Goal: Task Accomplishment & Management: Use online tool/utility

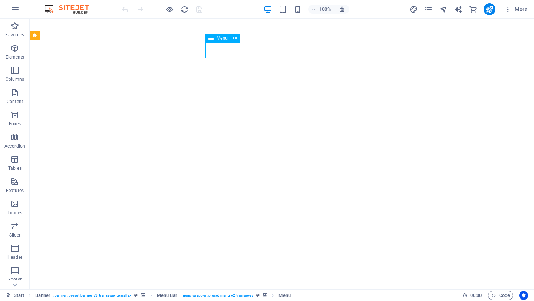
click at [218, 40] on span "Menu" at bounding box center [221, 38] width 11 height 4
click at [212, 39] on icon at bounding box center [210, 38] width 5 height 9
select select "primary"
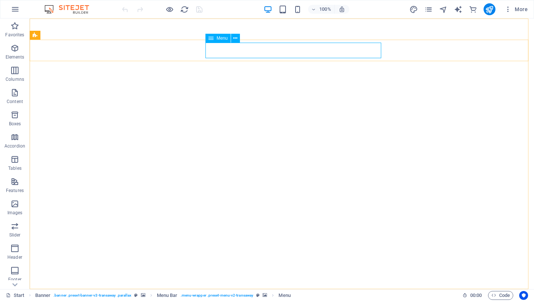
select select "primary"
select select
select select "primary"
select select
select select "primary"
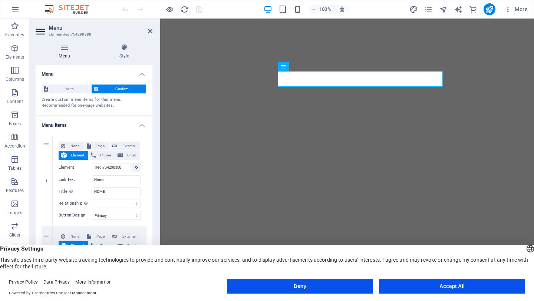
click at [459, 287] on button "Accept All" at bounding box center [452, 286] width 146 height 15
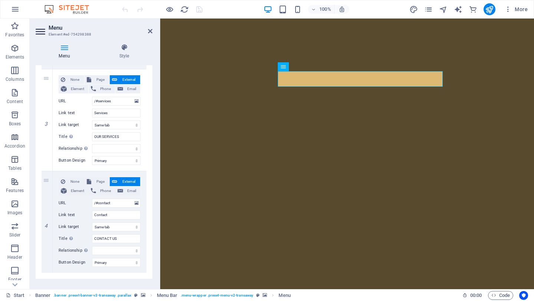
scroll to position [249, 0]
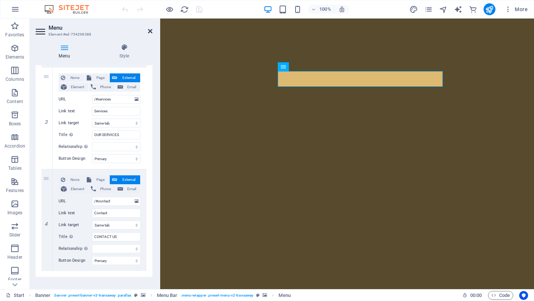
click at [150, 33] on icon at bounding box center [150, 31] width 4 height 6
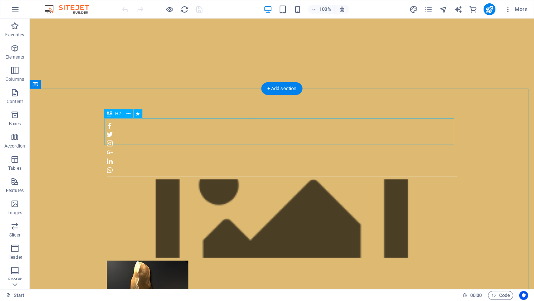
scroll to position [198, 0]
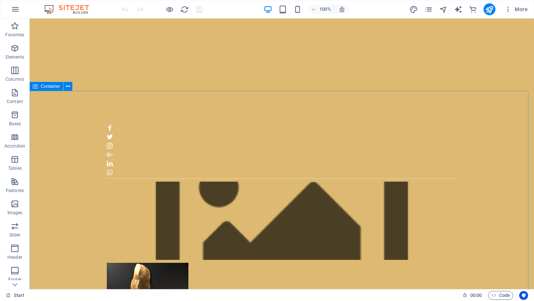
click at [39, 87] on div "Container" at bounding box center [46, 86] width 33 height 9
click at [70, 86] on icon at bounding box center [68, 87] width 4 height 8
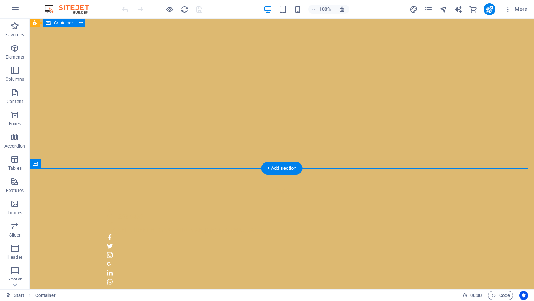
scroll to position [0, 0]
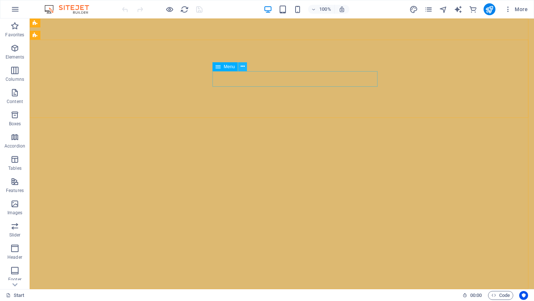
click at [243, 65] on icon at bounding box center [243, 67] width 4 height 8
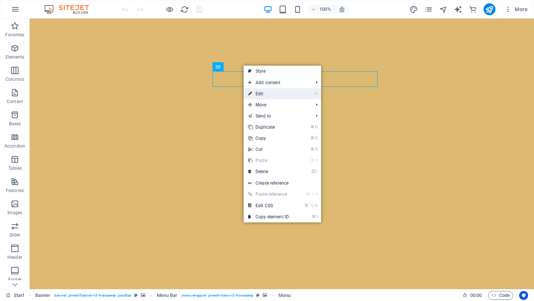
click at [264, 92] on link "⏎ Edit" at bounding box center [269, 93] width 50 height 11
select select "primary"
select select
select select "primary"
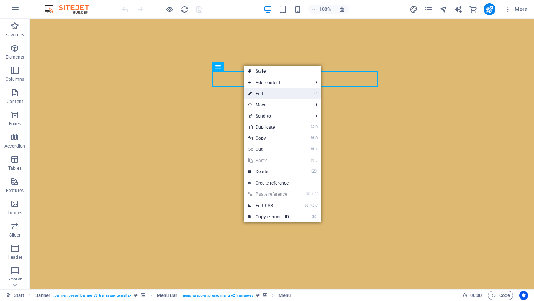
select select
select select "primary"
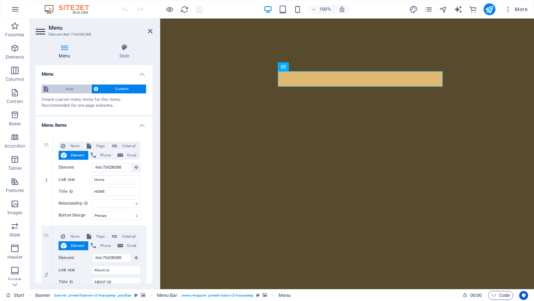
click at [66, 92] on span "Auto" at bounding box center [69, 89] width 39 height 9
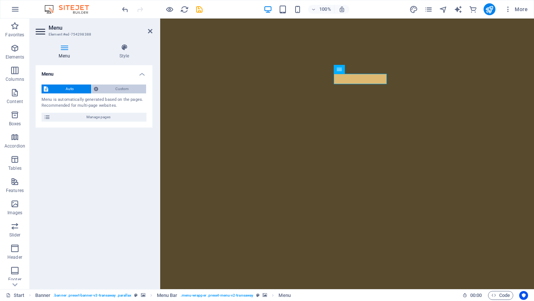
click at [116, 87] on span "Custom" at bounding box center [122, 89] width 44 height 9
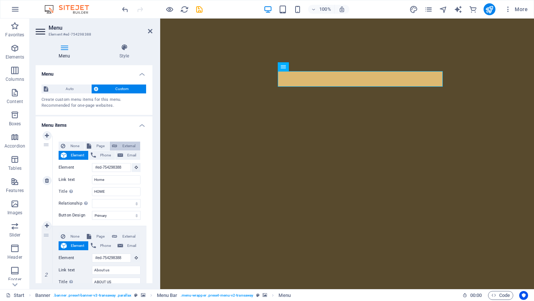
click at [123, 146] on span "External" at bounding box center [128, 146] width 19 height 9
select select
select select "blank"
select select
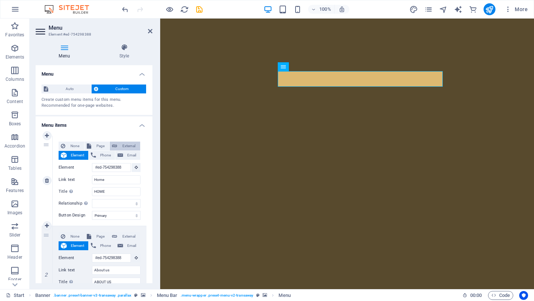
select select
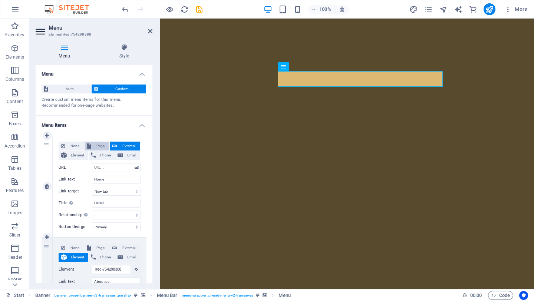
click at [95, 145] on span "Page" at bounding box center [100, 146] width 14 height 9
select select
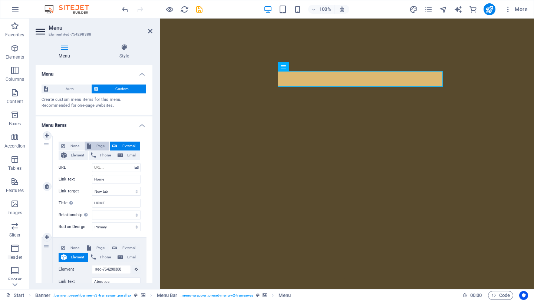
select select
click at [96, 54] on h4 "Style" at bounding box center [124, 52] width 56 height 16
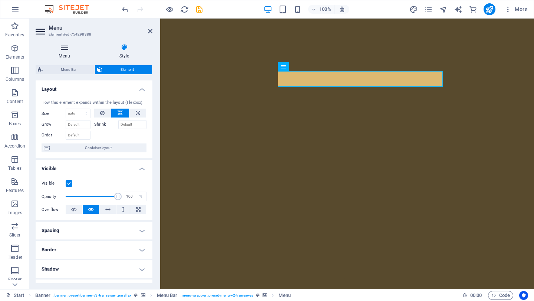
click at [63, 50] on icon at bounding box center [64, 47] width 57 height 7
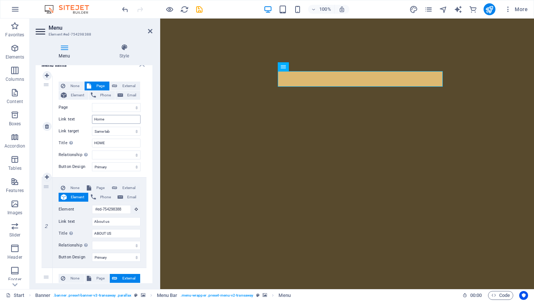
scroll to position [61, 0]
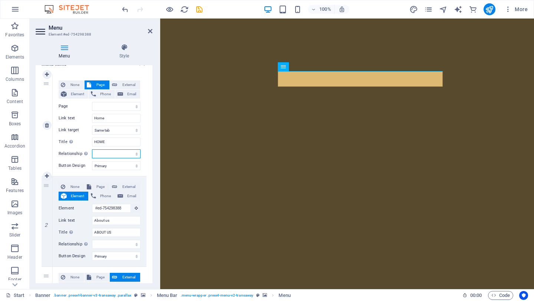
click at [130, 155] on select "alternate author bookmark external help license next nofollow noreferrer noopen…" at bounding box center [116, 153] width 49 height 9
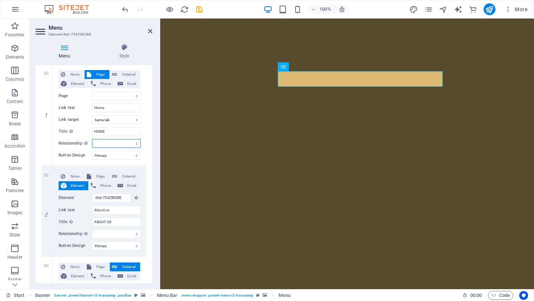
scroll to position [74, 0]
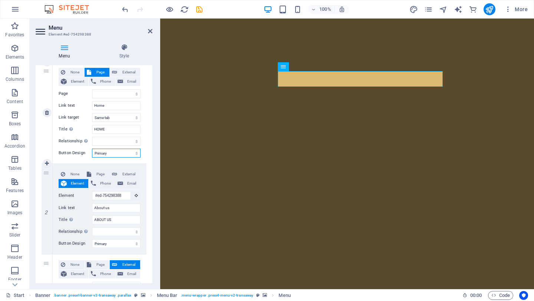
click at [132, 154] on select "None Default Primary Secondary" at bounding box center [116, 153] width 49 height 9
click at [146, 135] on div "1 None Page External Element Phone Email Page Start Subpage Legal Notice Privac…" at bounding box center [94, 260] width 117 height 408
click at [115, 118] on select "New tab Same tab Overlay" at bounding box center [116, 117] width 49 height 9
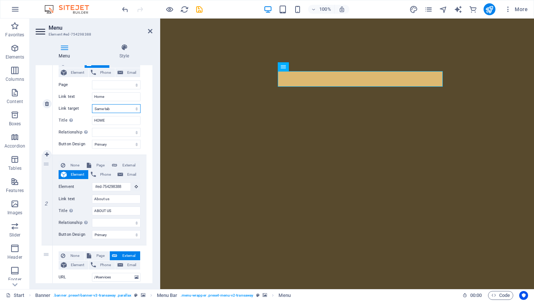
scroll to position [82, 0]
click at [127, 110] on select "New tab Same tab Overlay" at bounding box center [116, 109] width 49 height 9
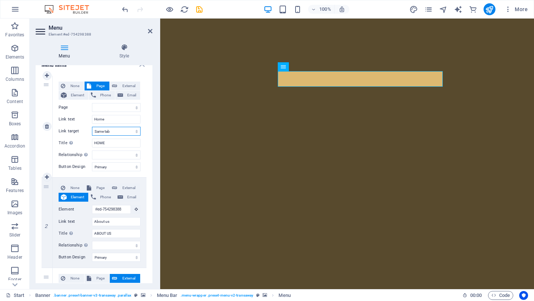
scroll to position [61, 0]
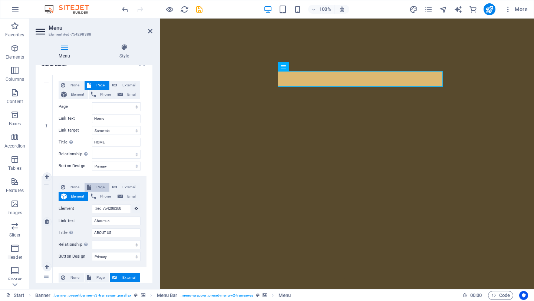
click at [97, 188] on span "Page" at bounding box center [100, 187] width 14 height 9
select select
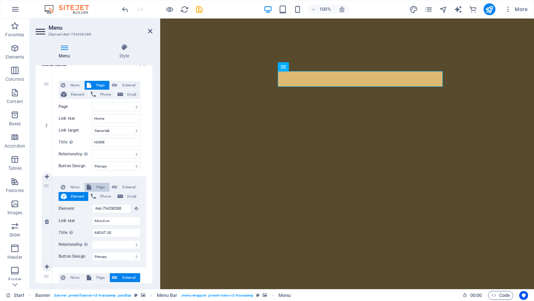
select select
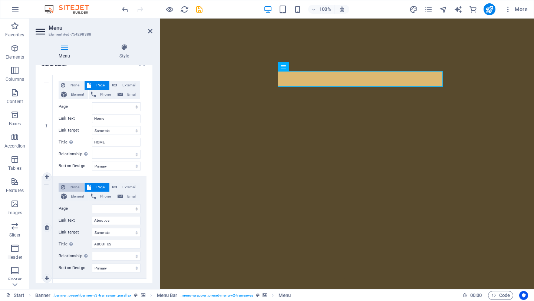
click at [70, 189] on span "None" at bounding box center [74, 187] width 14 height 9
select select
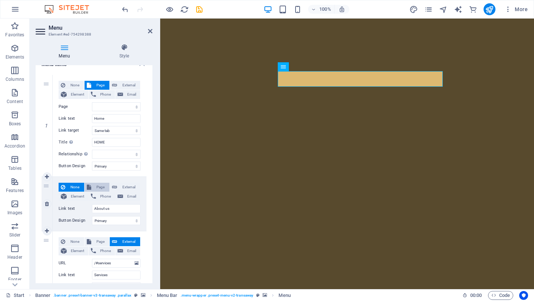
click at [93, 186] on span "Page" at bounding box center [100, 187] width 14 height 9
select select
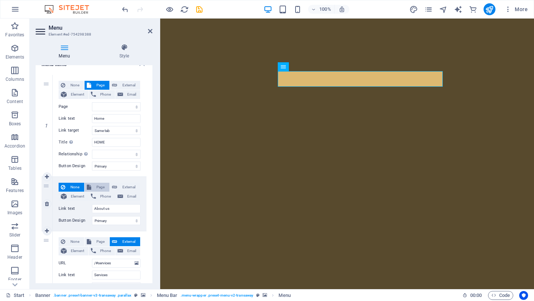
select select
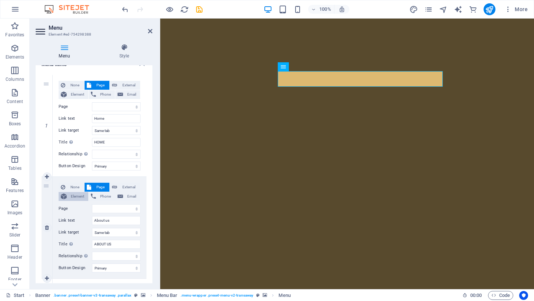
click at [73, 198] on span "Element" at bounding box center [77, 196] width 17 height 9
select select
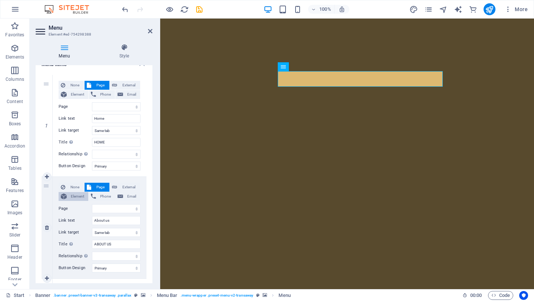
select select
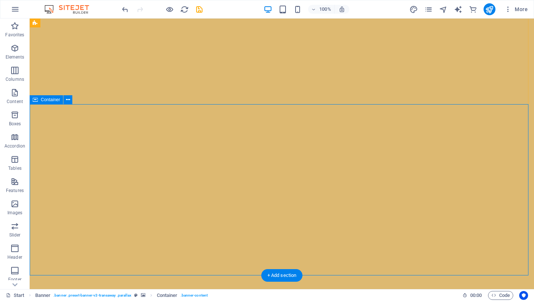
scroll to position [14, 0]
click at [68, 99] on icon at bounding box center [68, 100] width 4 height 8
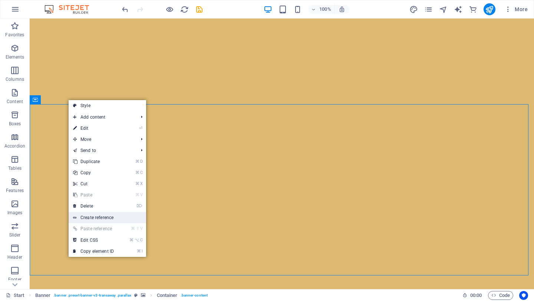
click at [94, 221] on link "Create reference" at bounding box center [107, 217] width 77 height 11
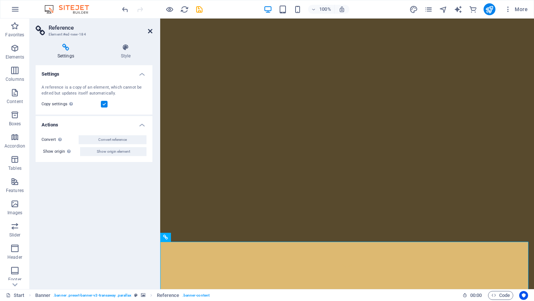
click at [150, 31] on icon at bounding box center [150, 31] width 4 height 6
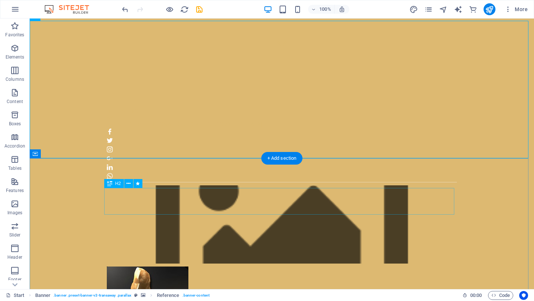
scroll to position [236, 0]
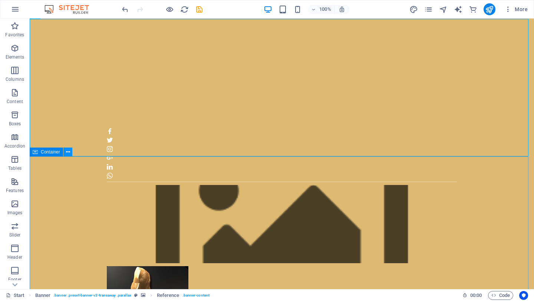
click at [68, 153] on icon at bounding box center [68, 152] width 4 height 8
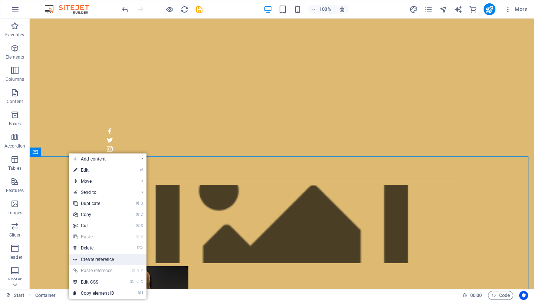
click at [92, 261] on link "Create reference" at bounding box center [107, 259] width 77 height 11
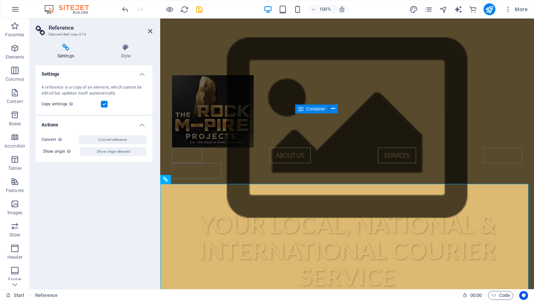
scroll to position [566, 0]
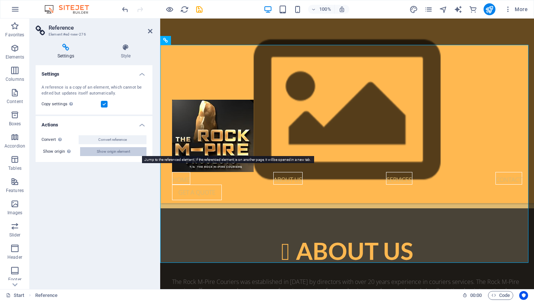
click at [109, 152] on span "Show origin element" at bounding box center [113, 151] width 33 height 9
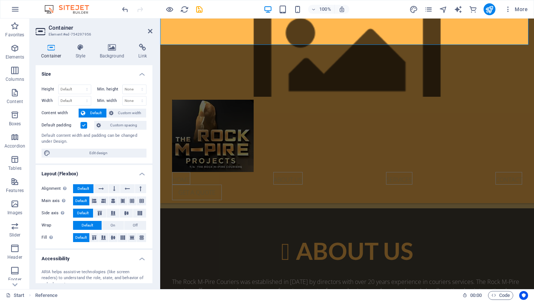
scroll to position [348, 0]
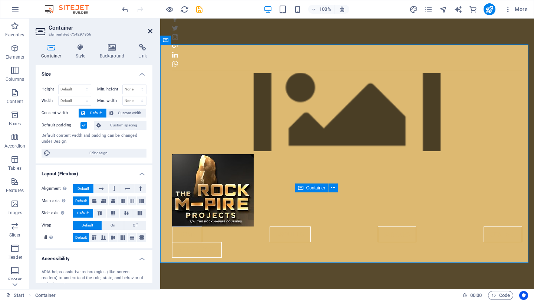
click at [151, 30] on icon at bounding box center [150, 31] width 4 height 6
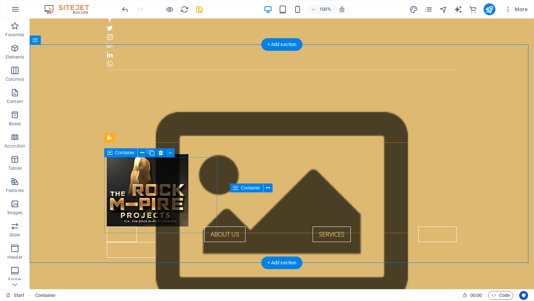
scroll to position [0, 0]
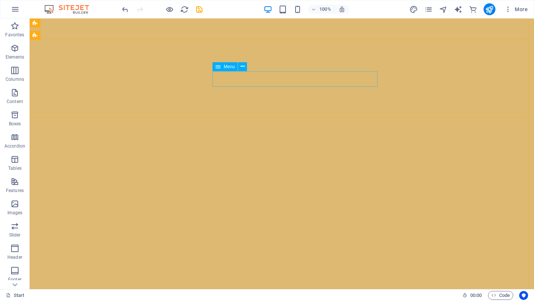
click at [224, 67] on span "Menu" at bounding box center [229, 66] width 11 height 4
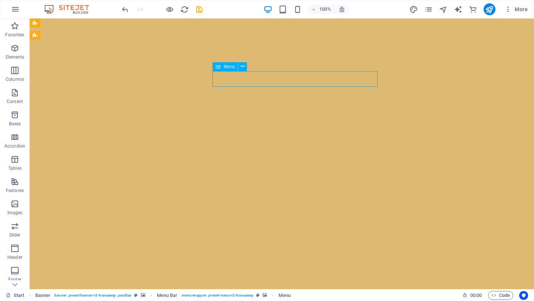
click at [231, 66] on span "Menu" at bounding box center [229, 66] width 11 height 4
select select
select select "primary"
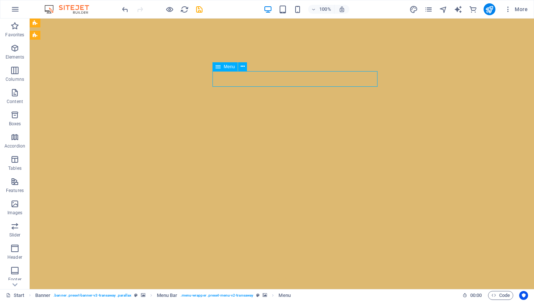
select select "primary"
select select
select select "primary"
select select
select select "primary"
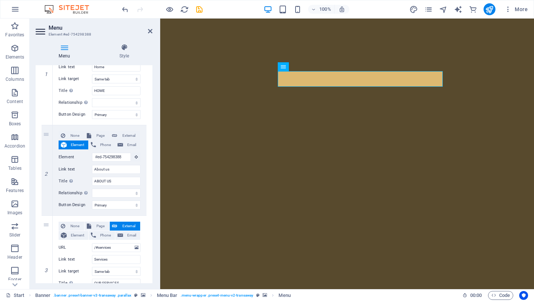
scroll to position [117, 0]
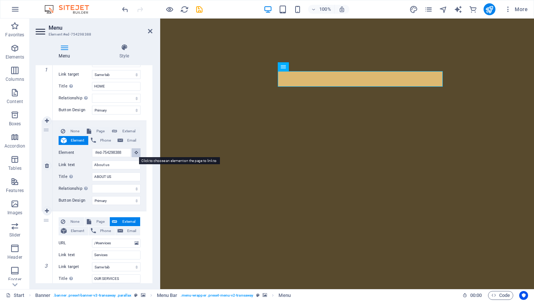
click at [135, 152] on icon at bounding box center [136, 152] width 3 height 4
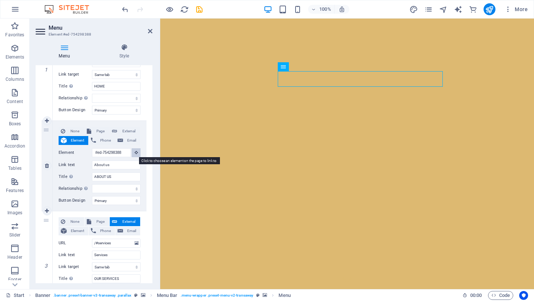
click at [135, 152] on icon at bounding box center [136, 152] width 3 height 4
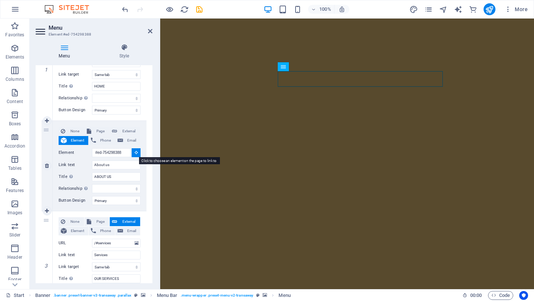
click at [135, 152] on icon at bounding box center [136, 152] width 3 height 4
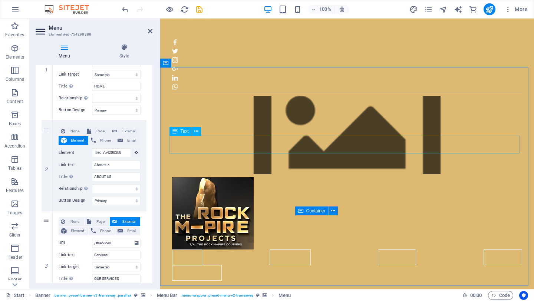
scroll to position [325, 0]
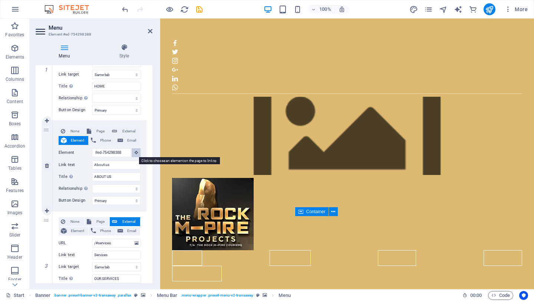
click at [135, 153] on icon at bounding box center [136, 152] width 3 height 4
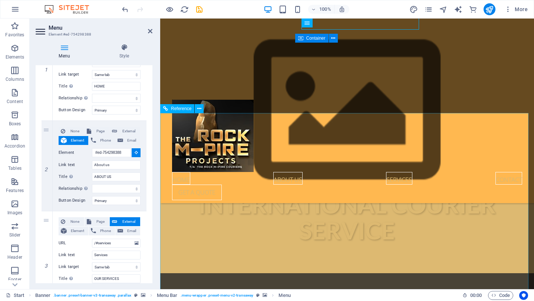
scroll to position [504, 0]
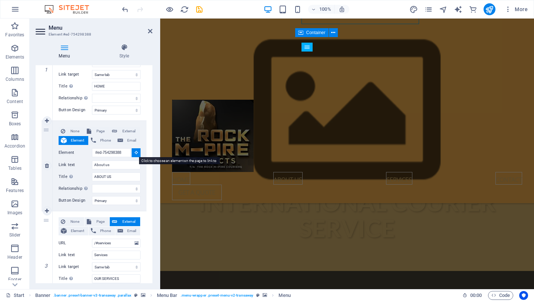
click at [135, 153] on icon at bounding box center [136, 152] width 3 height 4
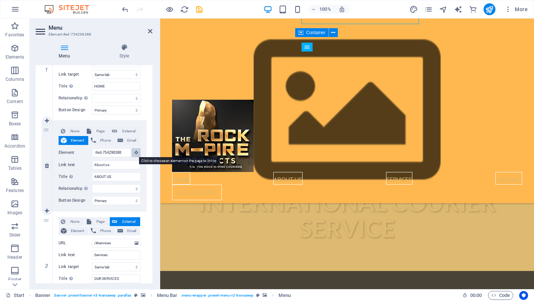
click at [135, 153] on icon at bounding box center [136, 152] width 3 height 4
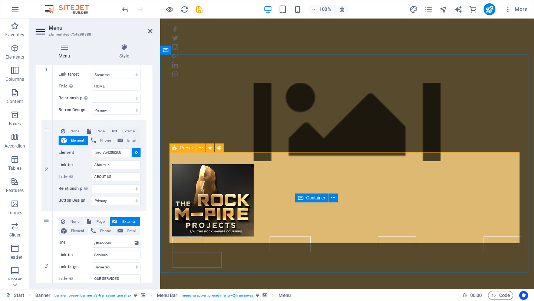
scroll to position [332, 0]
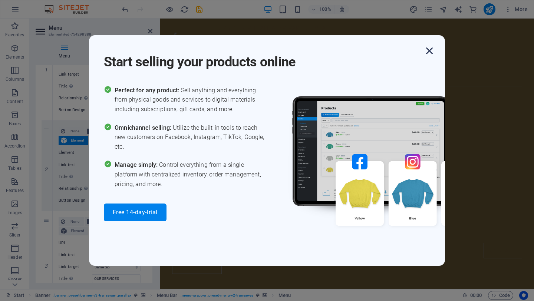
click at [428, 53] on icon "button" at bounding box center [429, 50] width 13 height 13
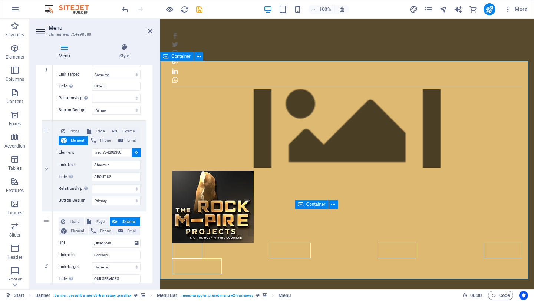
select select
type input "#ed-754297956"
select select
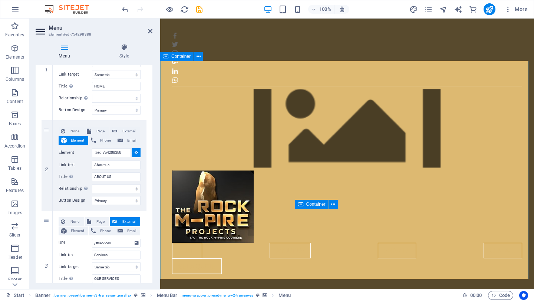
select select
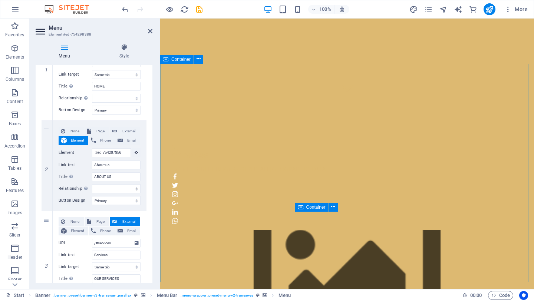
scroll to position [0, 0]
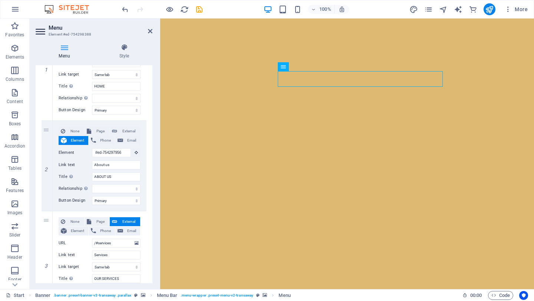
click at [146, 29] on h2 "Menu" at bounding box center [101, 27] width 104 height 7
click at [149, 31] on icon at bounding box center [150, 31] width 4 height 6
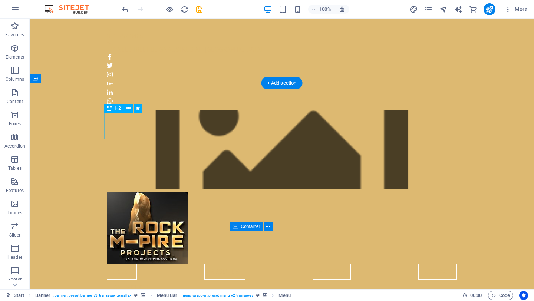
scroll to position [311, 0]
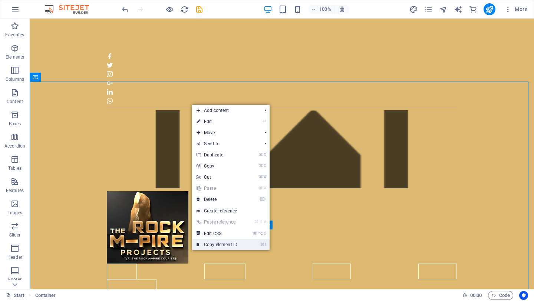
click at [227, 244] on link "⌘ I Copy element ID" at bounding box center [217, 244] width 50 height 11
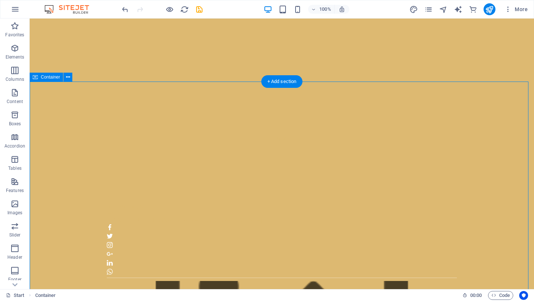
scroll to position [0, 0]
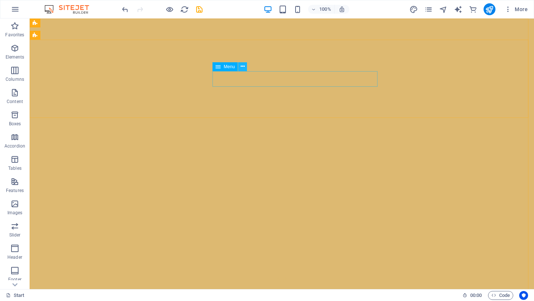
click at [243, 67] on icon at bounding box center [243, 67] width 4 height 8
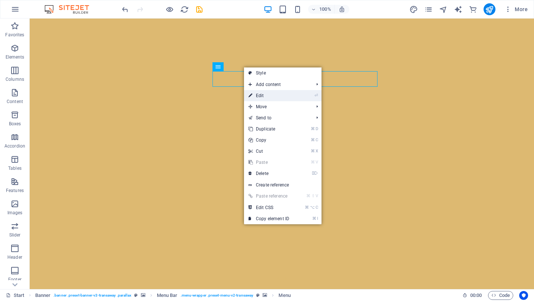
click at [268, 92] on link "⏎ Edit" at bounding box center [269, 95] width 50 height 11
select select
select select "primary"
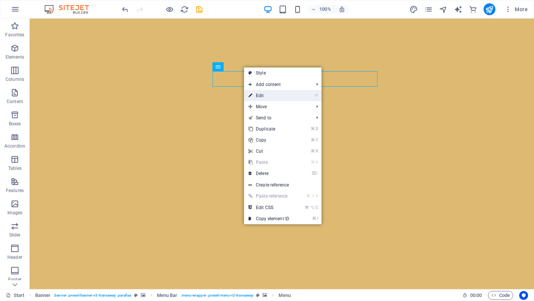
select select
select select "primary"
select select
select select "primary"
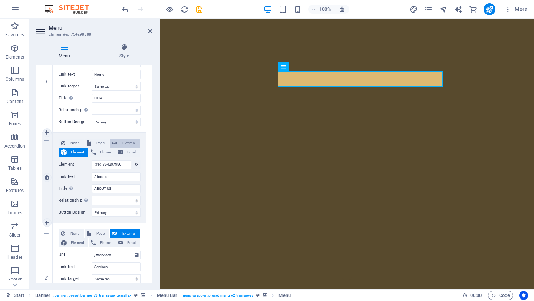
click at [127, 144] on span "External" at bounding box center [128, 143] width 19 height 9
select select
select select "blank"
select select
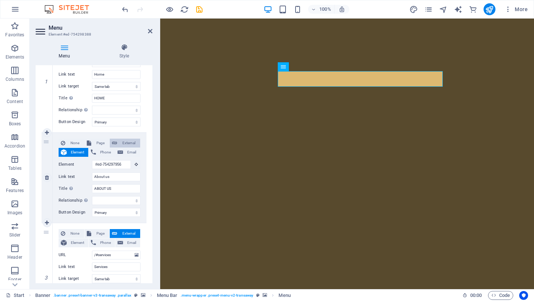
select select
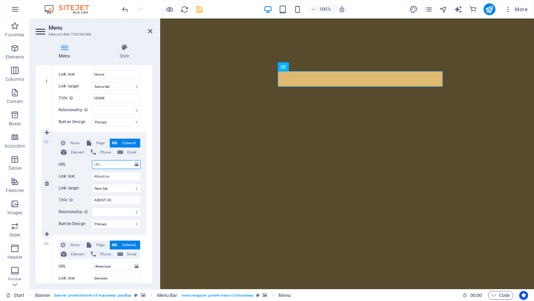
paste input "#ed-754297956"
type input "#ed-754297956"
select select
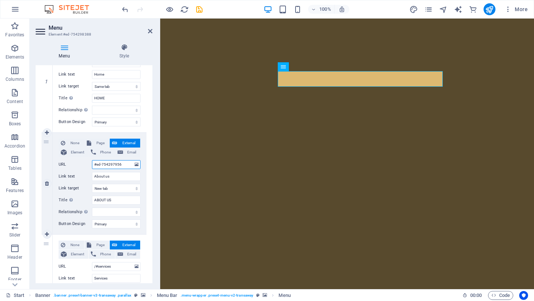
select select
type input "#ed-754297956"
click at [143, 173] on div "None Page External Element Phone Email Page Start Subpage Legal Notice Privacy …" at bounding box center [100, 184] width 94 height 102
click at [122, 187] on select "New tab Same tab Overlay" at bounding box center [116, 188] width 49 height 9
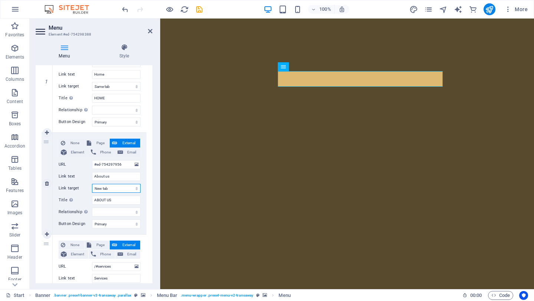
select select
click at [92, 184] on select "New tab Same tab Overlay" at bounding box center [116, 188] width 49 height 9
select select
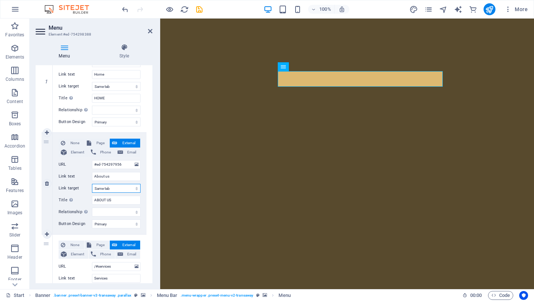
select select
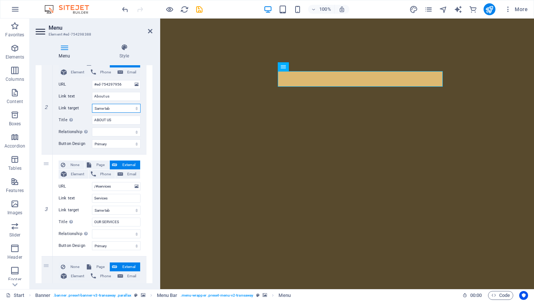
scroll to position [281, 0]
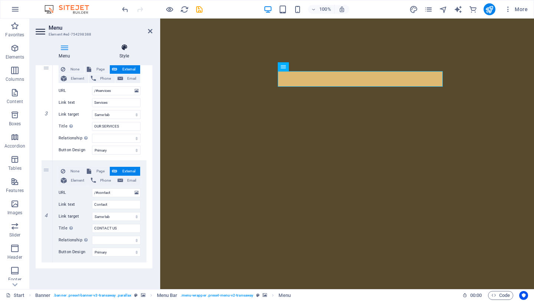
click at [143, 52] on h4 "Style" at bounding box center [124, 52] width 56 height 16
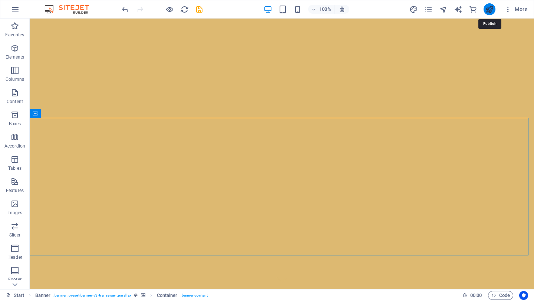
click at [490, 11] on icon "publish" at bounding box center [489, 9] width 9 height 9
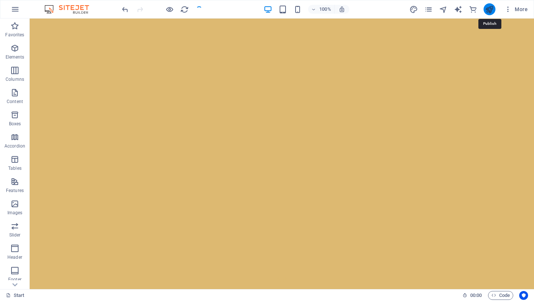
click at [490, 10] on icon "publish" at bounding box center [489, 9] width 9 height 9
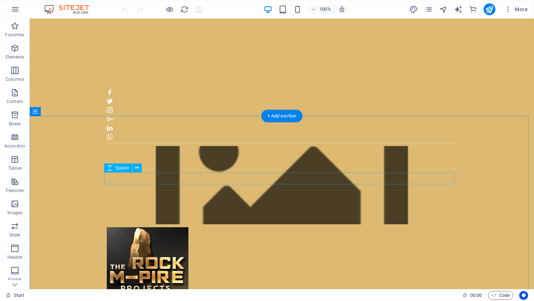
scroll to position [282, 0]
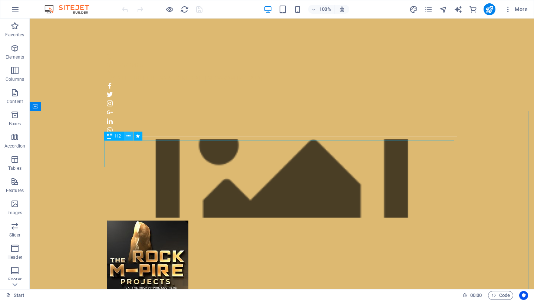
click at [127, 138] on icon at bounding box center [128, 136] width 4 height 8
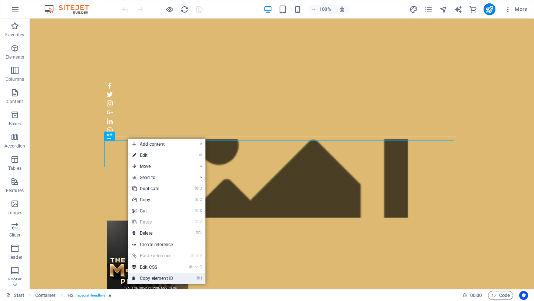
click at [154, 276] on link "⌘ I Copy element ID" at bounding box center [153, 278] width 50 height 11
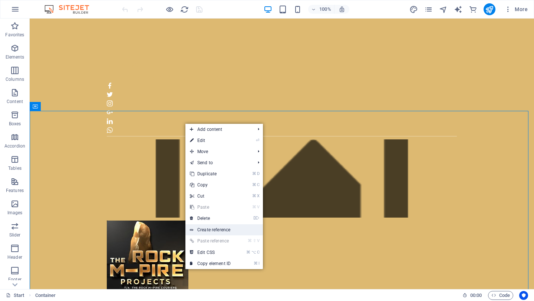
click at [220, 228] on link "Create reference" at bounding box center [223, 229] width 77 height 11
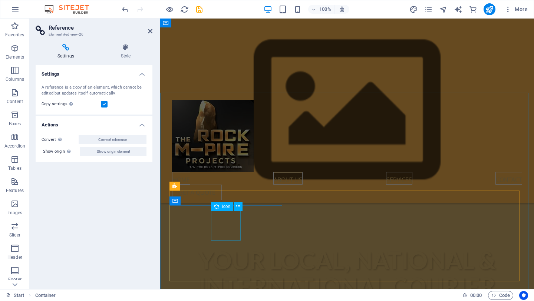
scroll to position [566, 0]
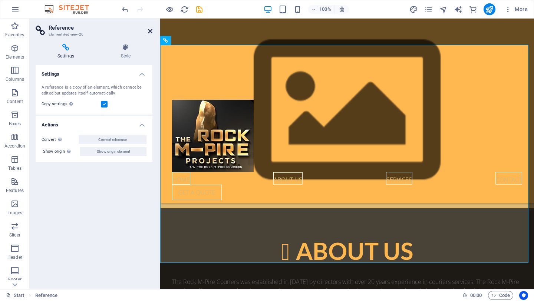
click at [150, 32] on icon at bounding box center [150, 31] width 4 height 6
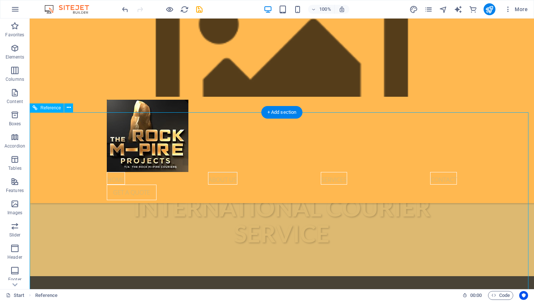
scroll to position [496, 0]
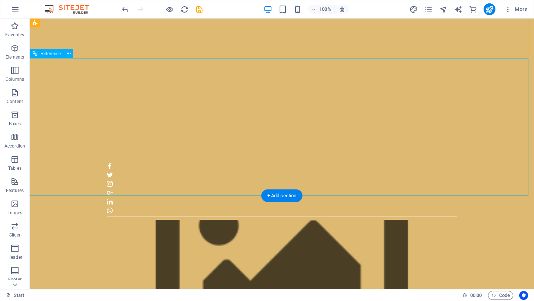
scroll to position [0, 0]
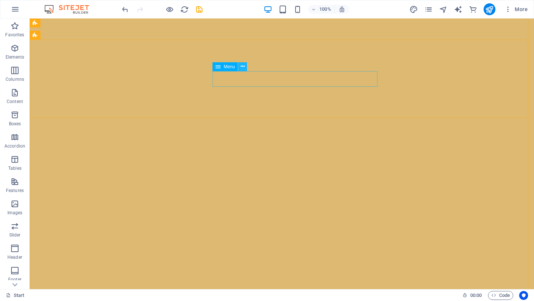
click at [243, 67] on icon at bounding box center [243, 67] width 4 height 8
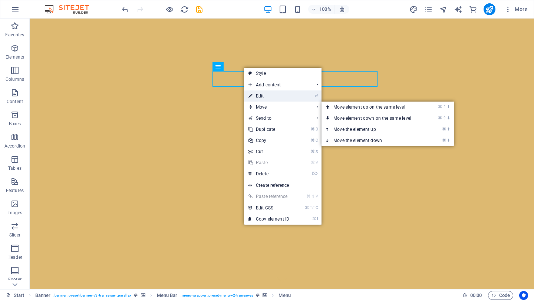
click at [271, 95] on link "⏎ Edit" at bounding box center [269, 95] width 50 height 11
select select
select select "primary"
select select
select select "primary"
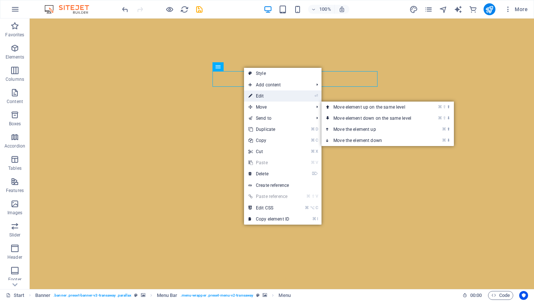
select select
select select "primary"
select select
select select "primary"
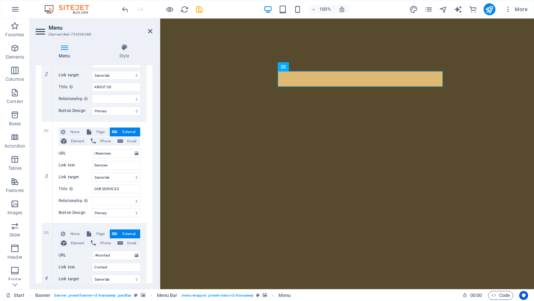
scroll to position [221, 0]
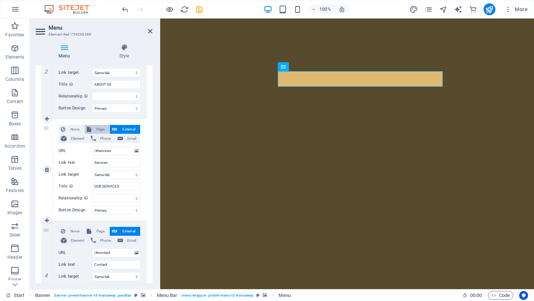
click at [97, 130] on span "Page" at bounding box center [100, 129] width 14 height 9
select select
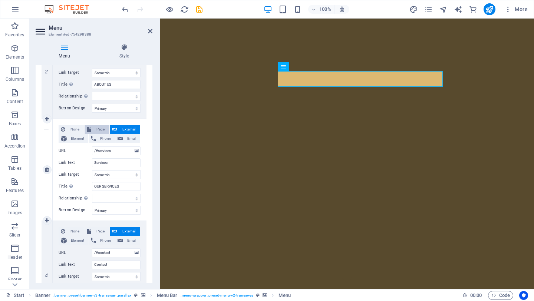
select select
click at [74, 140] on span "Element" at bounding box center [77, 138] width 17 height 9
select select
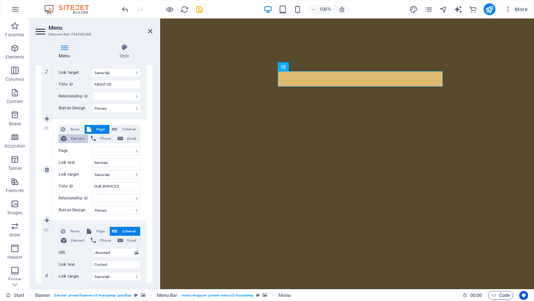
select select
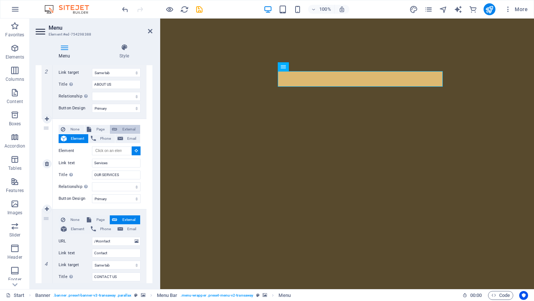
click at [120, 125] on span "External" at bounding box center [128, 129] width 19 height 9
select select
select select "blank"
select select
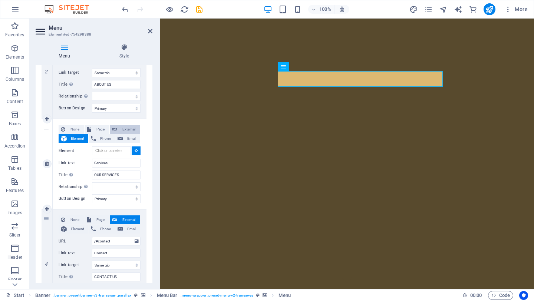
select select
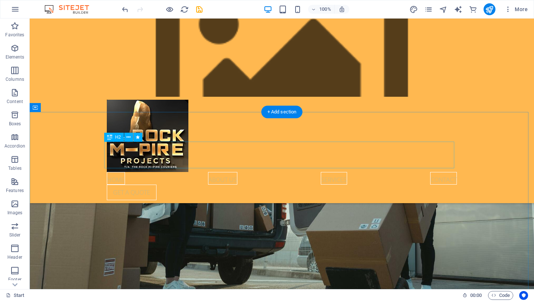
scroll to position [1829, 0]
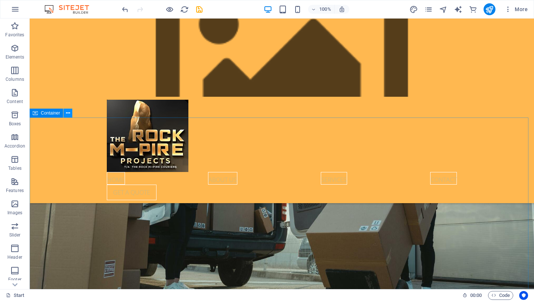
click at [69, 115] on icon at bounding box center [68, 113] width 4 height 8
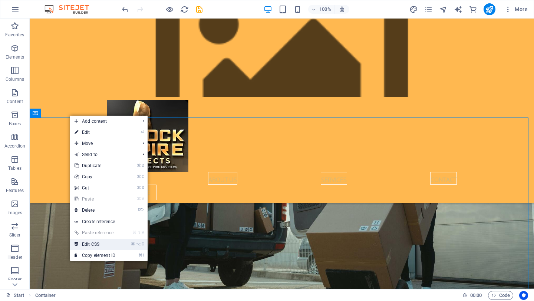
click at [110, 242] on link "⌘ ⌥ C Edit CSS" at bounding box center [95, 244] width 50 height 11
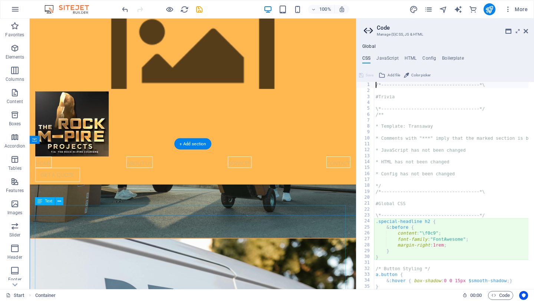
type textarea "@include image-boxes("
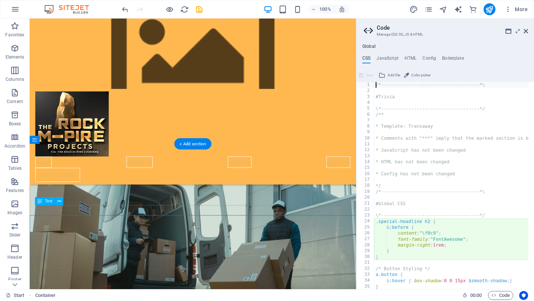
scroll to position [534, 0]
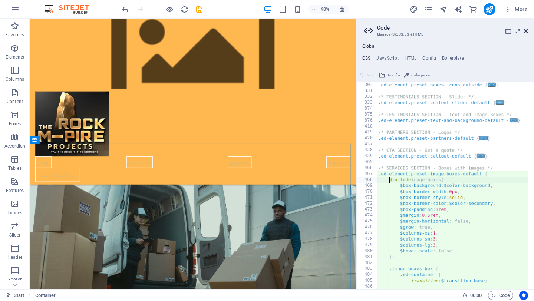
click at [524, 31] on icon at bounding box center [525, 31] width 4 height 6
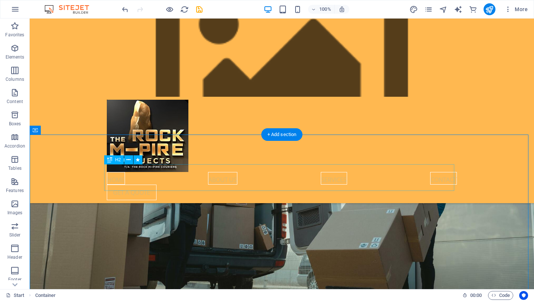
scroll to position [1813, 0]
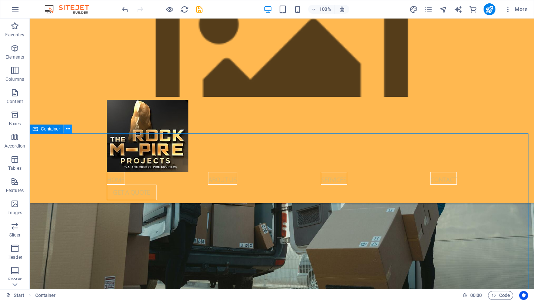
click at [69, 130] on icon at bounding box center [68, 129] width 4 height 8
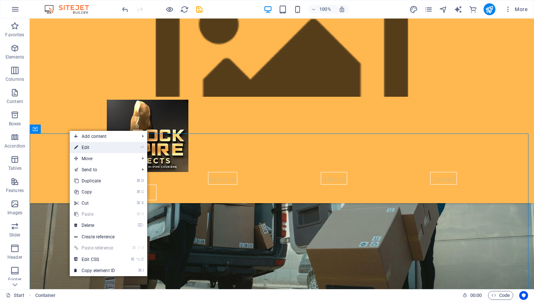
click at [102, 149] on link "⏎ Edit" at bounding box center [95, 147] width 50 height 11
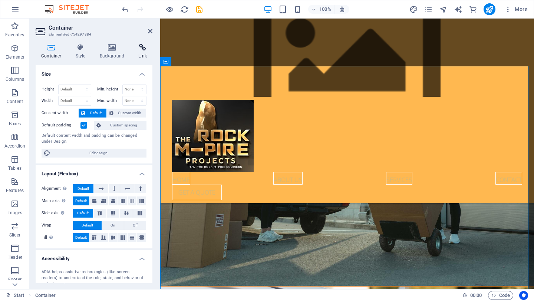
click at [143, 49] on icon at bounding box center [143, 47] width 20 height 7
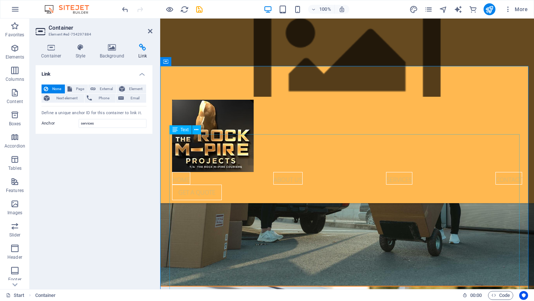
click at [150, 33] on icon at bounding box center [150, 31] width 4 height 6
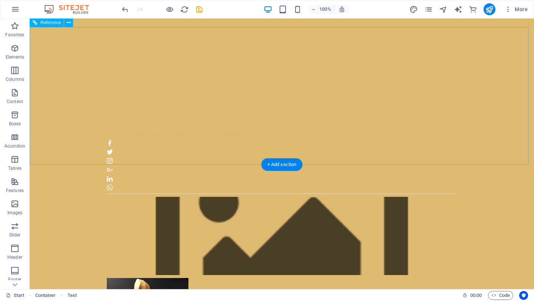
scroll to position [229, 0]
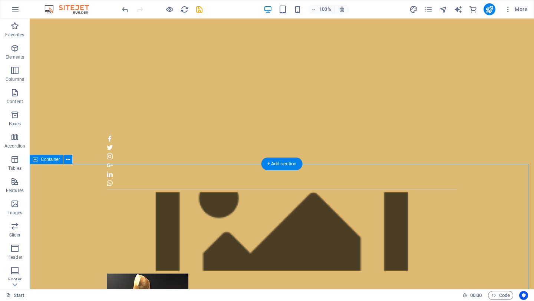
click at [68, 161] on icon at bounding box center [68, 160] width 4 height 8
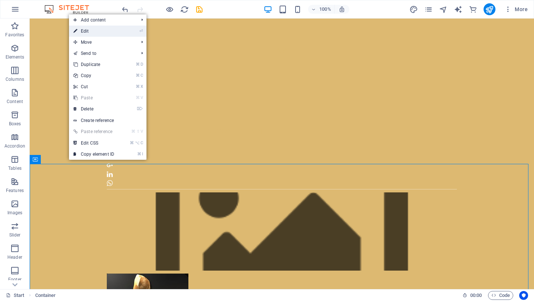
click at [89, 30] on link "⏎ Edit" at bounding box center [94, 31] width 50 height 11
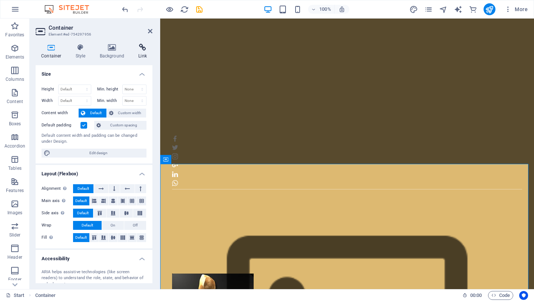
click at [144, 49] on icon at bounding box center [143, 47] width 20 height 7
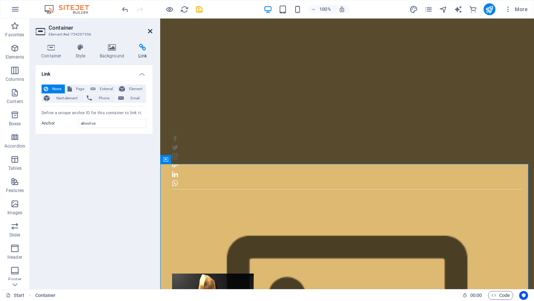
click at [149, 32] on icon at bounding box center [150, 31] width 4 height 6
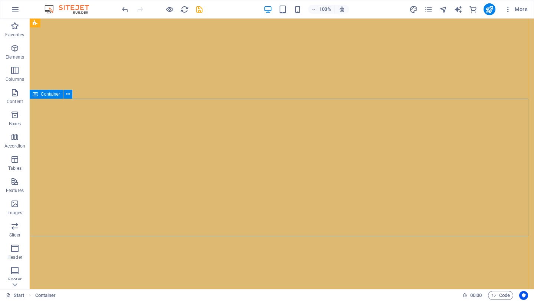
scroll to position [0, 0]
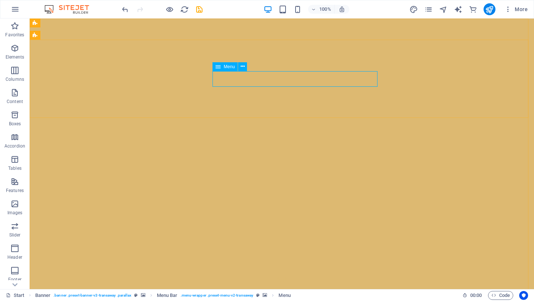
click at [231, 67] on span "Menu" at bounding box center [229, 66] width 11 height 4
click at [240, 63] on button at bounding box center [242, 66] width 9 height 9
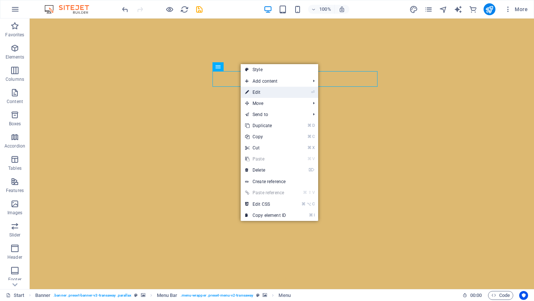
click at [264, 91] on link "⏎ Edit" at bounding box center [266, 92] width 50 height 11
select select
select select "primary"
select select
select select "primary"
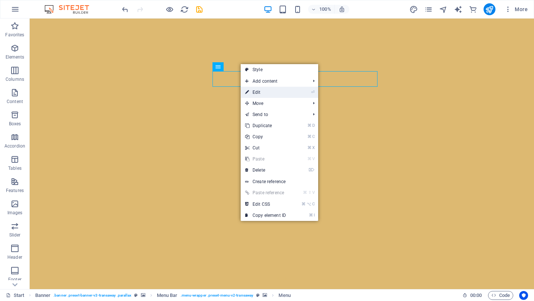
select select "primary"
select select
select select "primary"
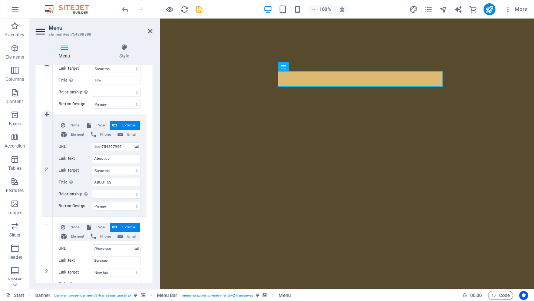
scroll to position [126, 0]
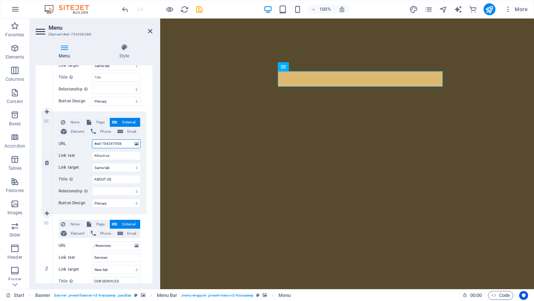
click at [124, 144] on input "#ed-754297956" at bounding box center [116, 143] width 49 height 9
type input "#"
select select
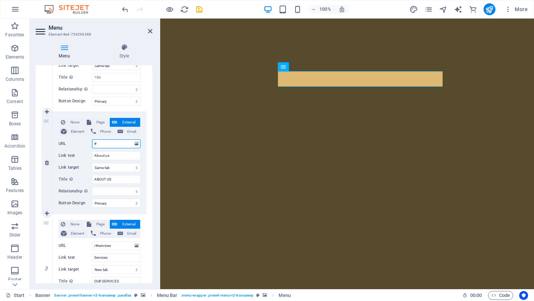
select select
type input "#about"
select select
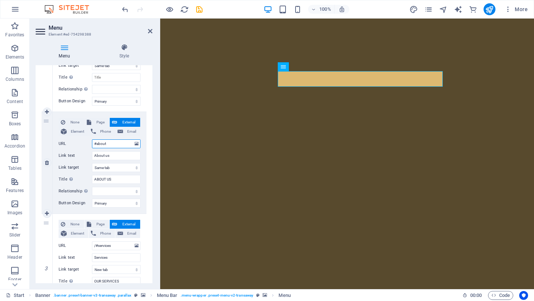
select select
type input "#about-us"
select select
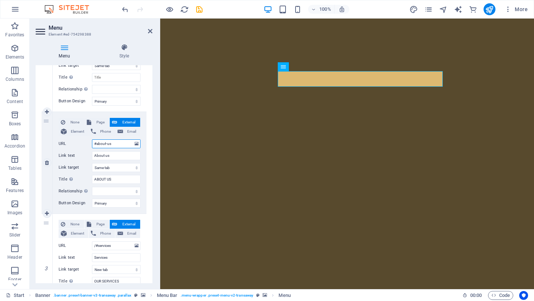
select select
type input "/#about-us"
select select
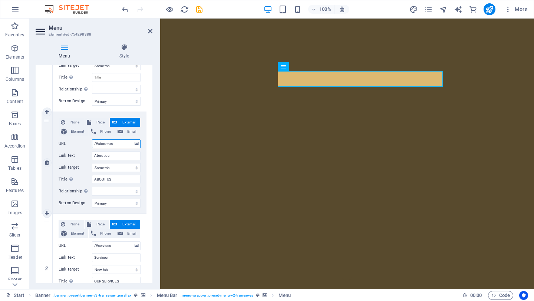
select select
type input "/#about-us"
click at [145, 132] on div "1 None Page External Element Phone Email Page Start Subpage Legal Notice Privac…" at bounding box center [94, 213] width 117 height 419
click at [149, 30] on icon at bounding box center [150, 31] width 4 height 6
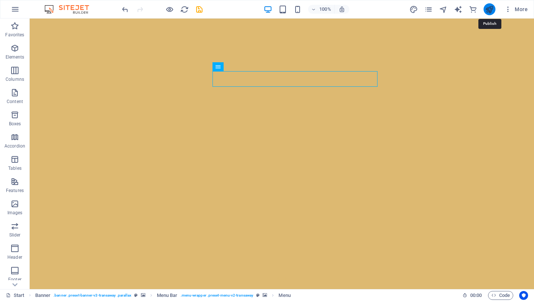
click at [489, 11] on icon "publish" at bounding box center [489, 9] width 9 height 9
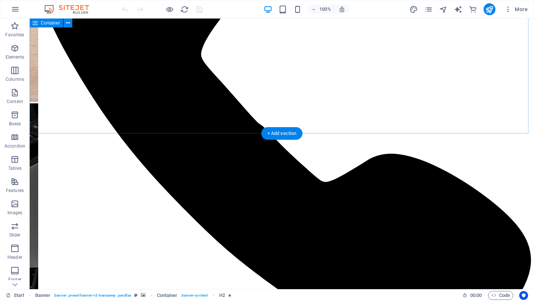
scroll to position [493, 0]
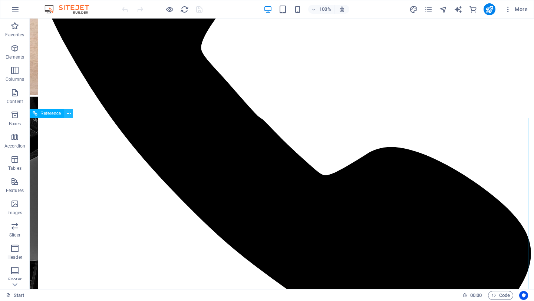
click at [69, 114] on icon at bounding box center [69, 114] width 4 height 8
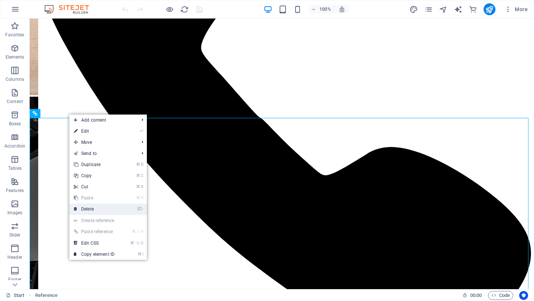
click at [90, 206] on link "⌦ Delete" at bounding box center [94, 209] width 50 height 11
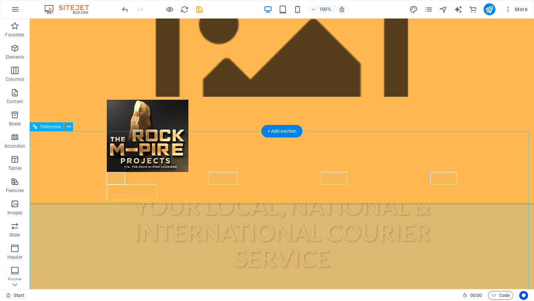
scroll to position [472, 0]
click at [69, 133] on icon at bounding box center [69, 135] width 4 height 8
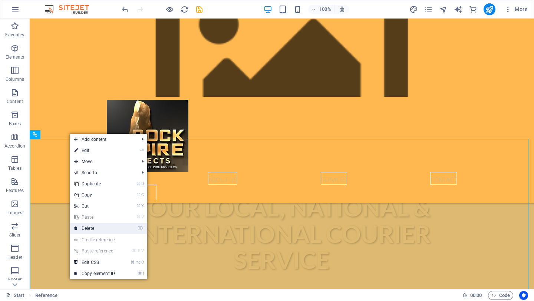
click at [97, 226] on link "⌦ Delete" at bounding box center [95, 228] width 50 height 11
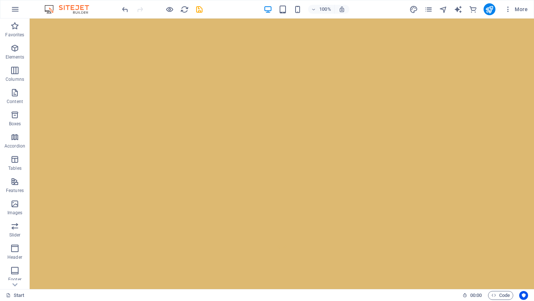
scroll to position [0, 0]
click at [245, 67] on button at bounding box center [242, 66] width 9 height 9
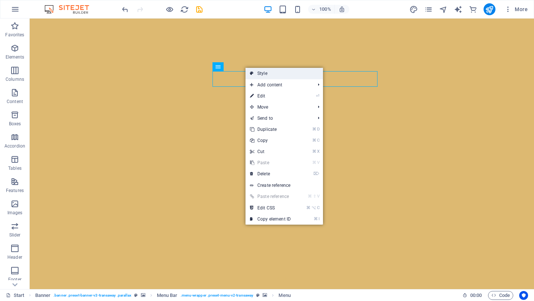
click at [263, 73] on link "Style" at bounding box center [283, 73] width 77 height 11
select select "rem"
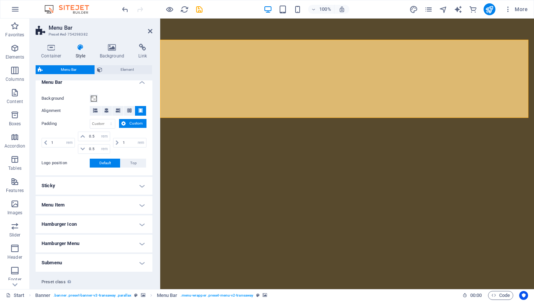
scroll to position [151, 0]
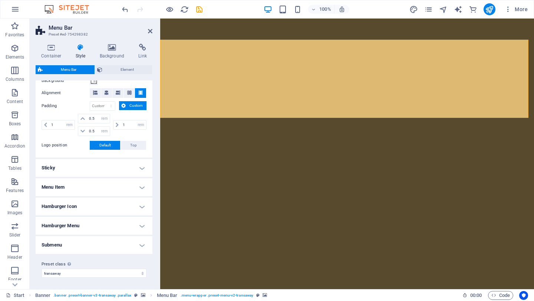
click at [139, 168] on h4 "Sticky" at bounding box center [94, 168] width 117 height 18
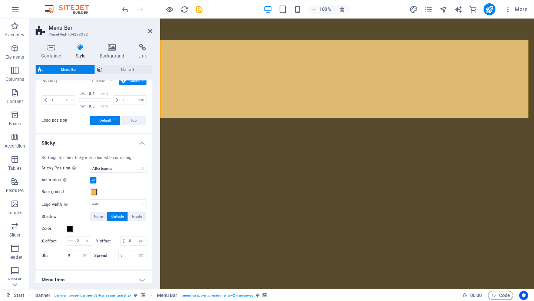
scroll to position [178, 0]
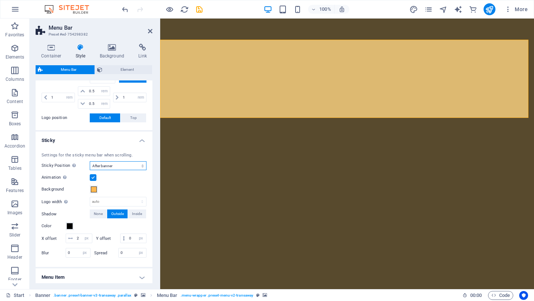
click at [139, 168] on select "Off Instant After menu After banner When scrolling up" at bounding box center [118, 165] width 57 height 9
select select "sticky_none"
click at [90, 161] on select "Off Instant After menu After banner When scrolling up" at bounding box center [118, 165] width 57 height 9
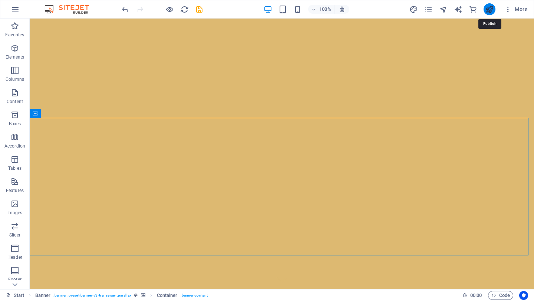
click at [486, 11] on icon "publish" at bounding box center [489, 9] width 9 height 9
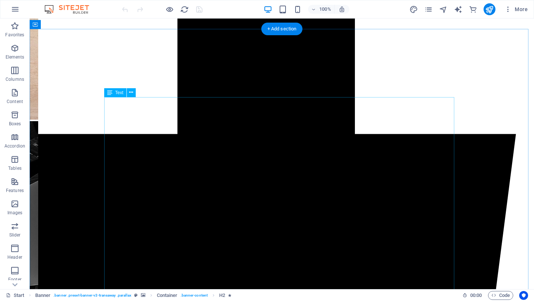
scroll to position [1480, 0]
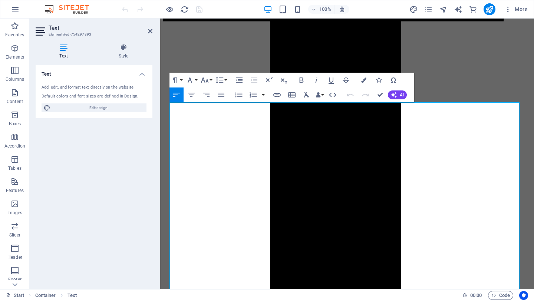
scroll to position [1392, 0]
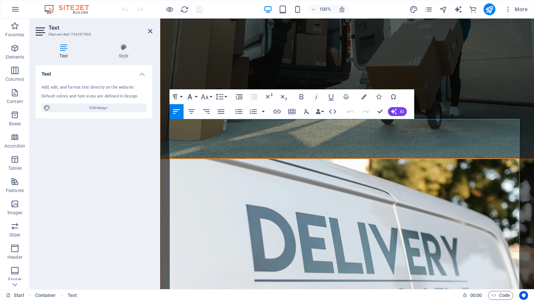
click at [196, 98] on button "Font Family" at bounding box center [191, 96] width 14 height 15
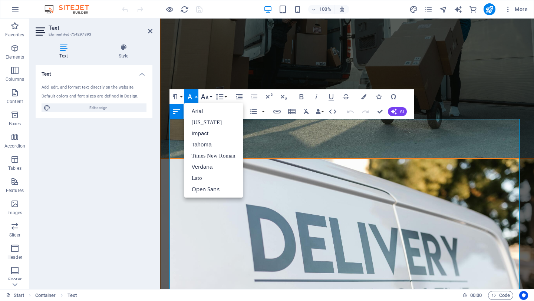
click at [211, 97] on button "Font Size" at bounding box center [206, 96] width 14 height 15
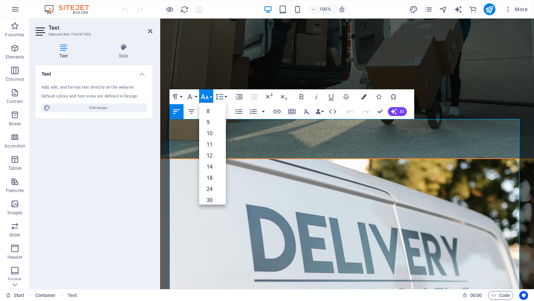
click at [363, 97] on icon "button" at bounding box center [363, 96] width 5 height 5
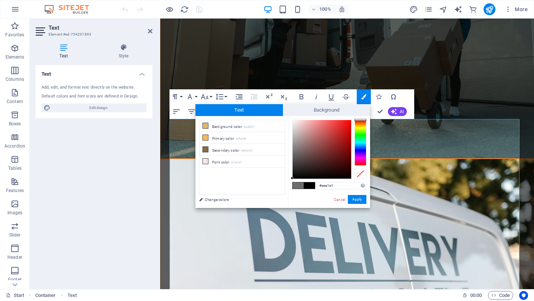
click at [295, 123] on div at bounding box center [321, 149] width 59 height 59
drag, startPoint x: 295, startPoint y: 123, endPoint x: 286, endPoint y: 115, distance: 12.9
click at [286, 115] on div "Text Background less Background color #ddb971 Primary color #ffb850 Secondary c…" at bounding box center [282, 156] width 175 height 104
type input "#000000"
click at [357, 198] on button "Apply" at bounding box center [357, 199] width 19 height 9
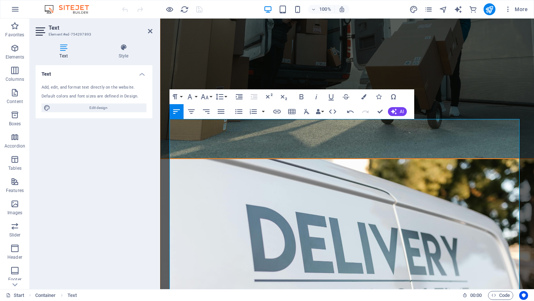
click at [335, 182] on div "Drag here to replace the existing content. Press “Ctrl” if you want to create a…" at bounding box center [347, 154] width 374 height 271
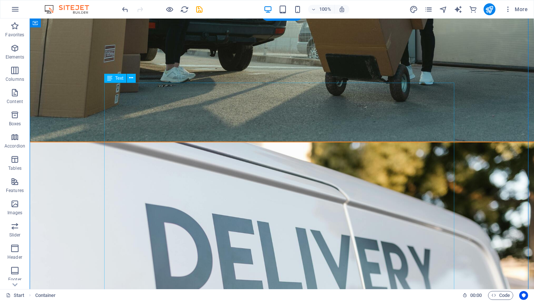
scroll to position [1496, 0]
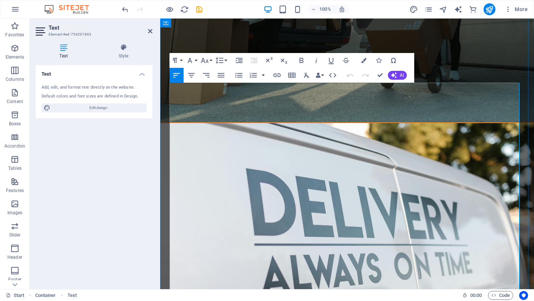
click at [365, 62] on icon "button" at bounding box center [363, 60] width 5 height 5
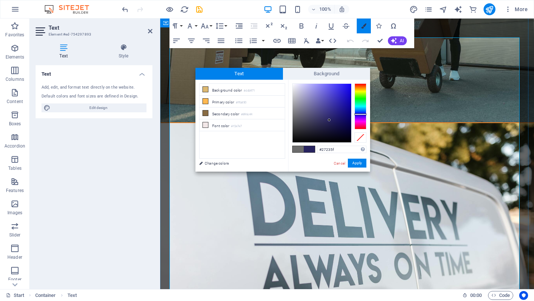
scroll to position [1474, 0]
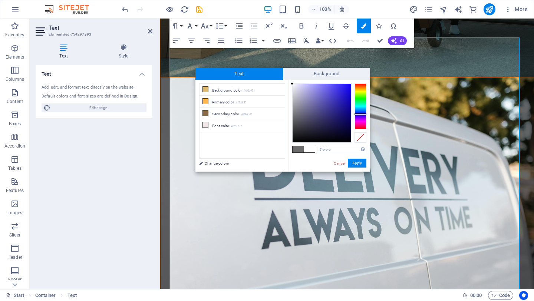
drag, startPoint x: 304, startPoint y: 103, endPoint x: 292, endPoint y: 84, distance: 22.6
click at [292, 84] on div at bounding box center [321, 113] width 59 height 59
type input "#f9f9fe"
click at [293, 84] on div at bounding box center [293, 83] width 3 height 3
click at [357, 161] on button "Apply" at bounding box center [357, 163] width 19 height 9
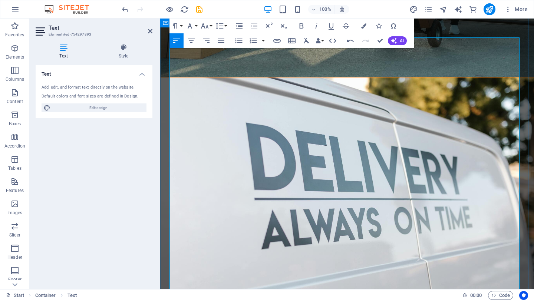
click at [150, 150] on div "Text Add, edit, and format text directly on the website. Default colors and fon…" at bounding box center [94, 174] width 117 height 218
click at [150, 34] on icon at bounding box center [150, 31] width 4 height 6
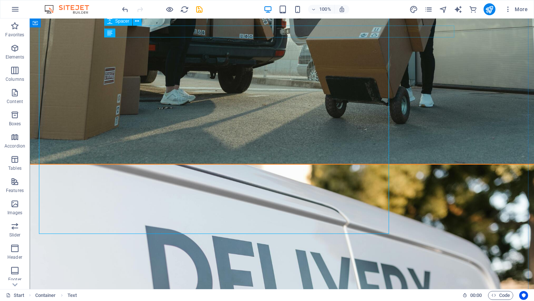
scroll to position [1541, 0]
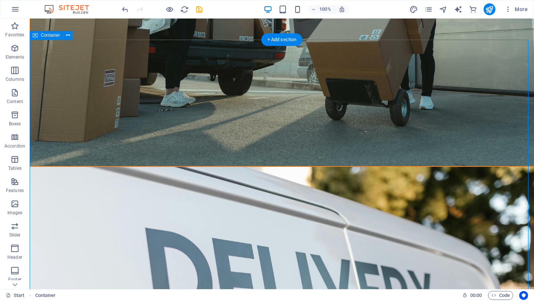
scroll to position [1471, 0]
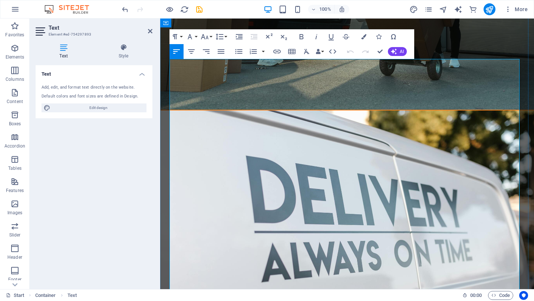
scroll to position [1378, 0]
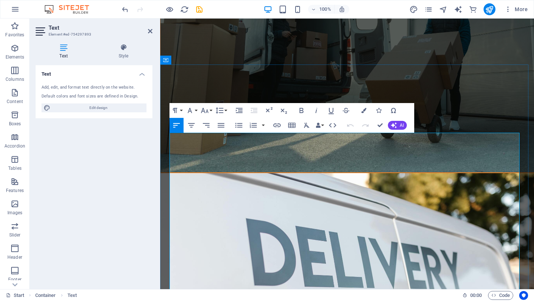
click at [364, 112] on icon "button" at bounding box center [363, 110] width 5 height 5
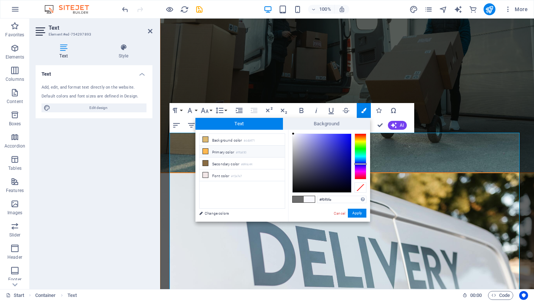
click at [205, 150] on icon at bounding box center [205, 151] width 5 height 5
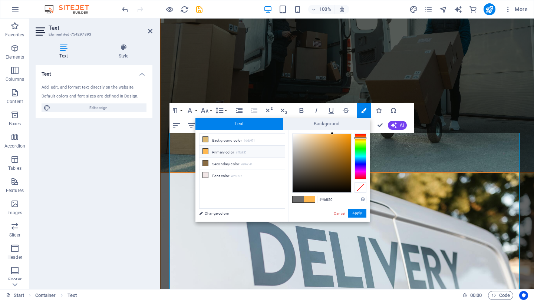
click at [205, 150] on icon at bounding box center [205, 151] width 5 height 5
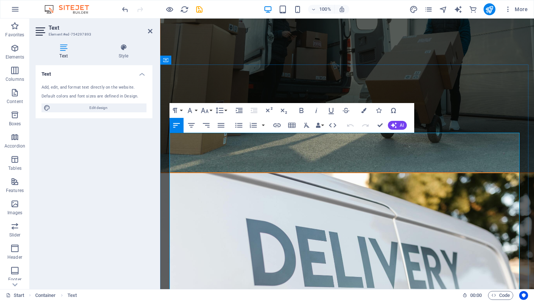
click at [364, 112] on icon "button" at bounding box center [363, 110] width 5 height 5
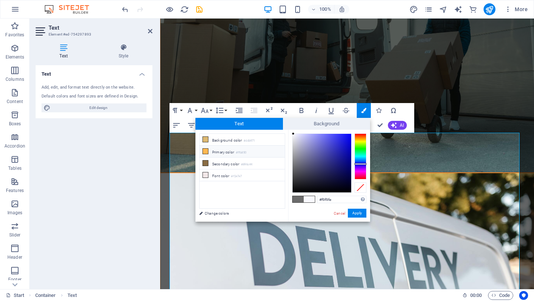
click at [205, 151] on icon at bounding box center [205, 151] width 5 height 5
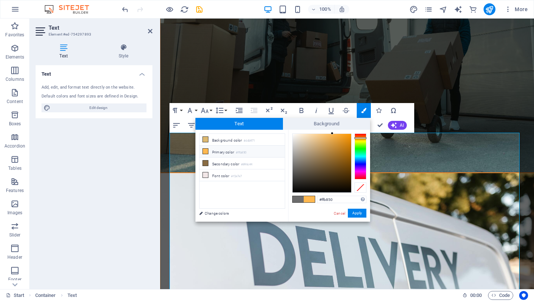
click at [205, 151] on icon at bounding box center [205, 151] width 5 height 5
click at [358, 213] on button "Apply" at bounding box center [357, 213] width 19 height 9
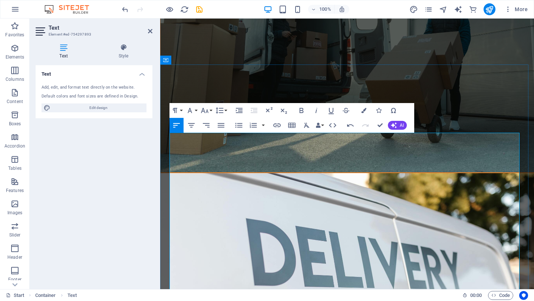
drag, startPoint x: 286, startPoint y: 206, endPoint x: 171, endPoint y: 206, distance: 115.3
click at [361, 109] on icon "button" at bounding box center [363, 110] width 5 height 5
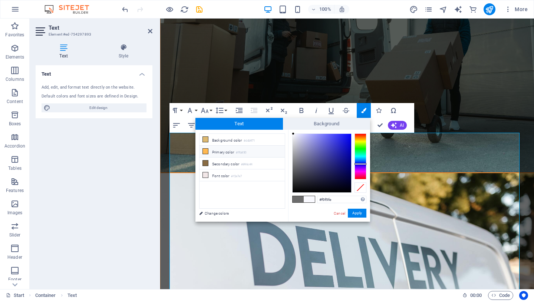
click at [205, 150] on icon at bounding box center [205, 151] width 5 height 5
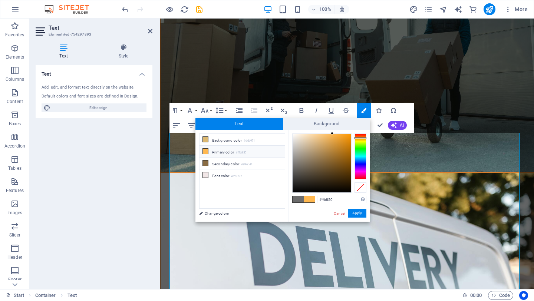
click at [205, 150] on icon at bounding box center [205, 151] width 5 height 5
click at [361, 214] on button "Apply" at bounding box center [357, 213] width 19 height 9
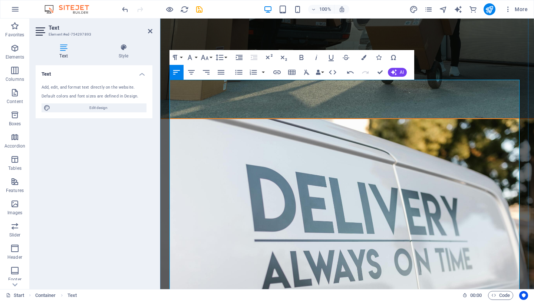
scroll to position [1433, 0]
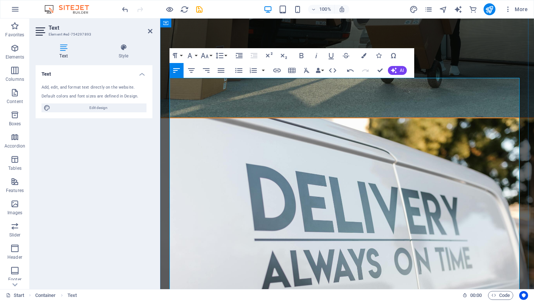
drag, startPoint x: 278, startPoint y: 214, endPoint x: 171, endPoint y: 216, distance: 106.8
click at [361, 56] on icon "button" at bounding box center [363, 55] width 5 height 5
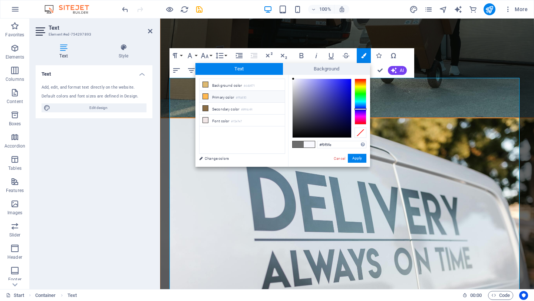
click at [205, 96] on icon at bounding box center [205, 96] width 5 height 5
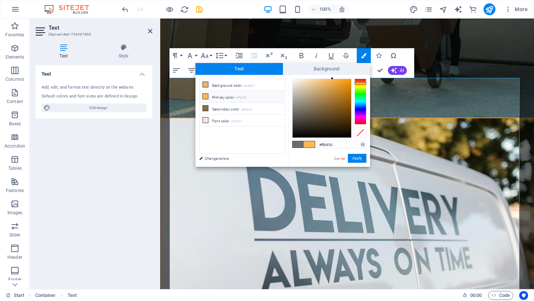
click at [205, 96] on icon at bounding box center [205, 96] width 5 height 5
click at [360, 158] on button "Apply" at bounding box center [357, 158] width 19 height 9
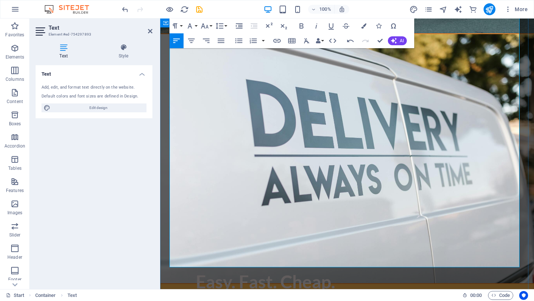
scroll to position [1520, 0]
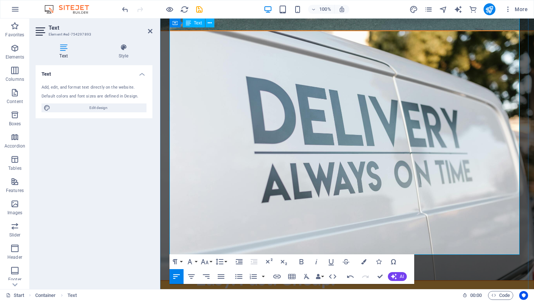
click at [363, 262] on icon "button" at bounding box center [363, 261] width 5 height 5
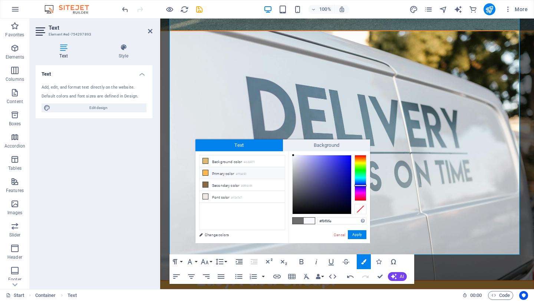
click at [204, 173] on icon at bounding box center [205, 172] width 5 height 5
type input "#ffb850"
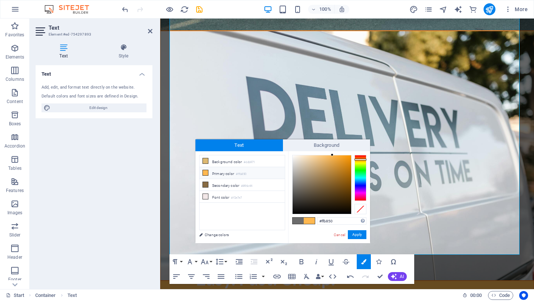
click at [204, 173] on icon at bounding box center [205, 172] width 5 height 5
click at [361, 235] on button "Apply" at bounding box center [357, 234] width 19 height 9
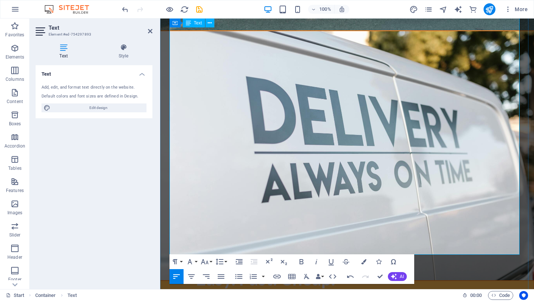
click at [149, 30] on icon at bounding box center [150, 31] width 4 height 6
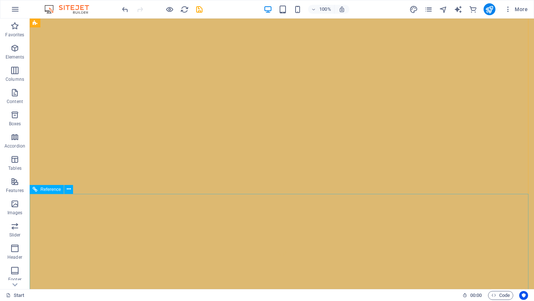
scroll to position [0, 0]
click at [489, 10] on icon "publish" at bounding box center [489, 9] width 9 height 9
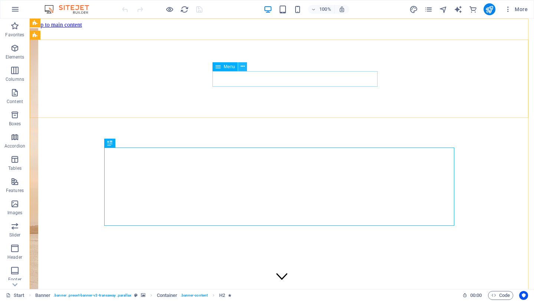
click at [244, 67] on icon at bounding box center [243, 67] width 4 height 8
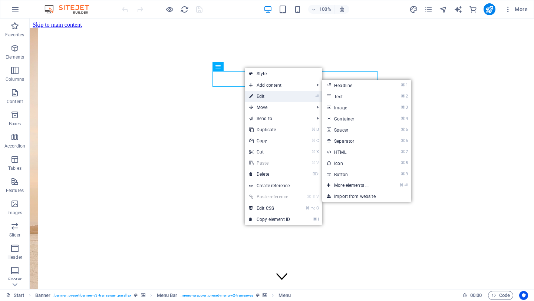
click at [267, 95] on link "⏎ Edit" at bounding box center [270, 96] width 50 height 11
select select "primary"
select select
select select "primary"
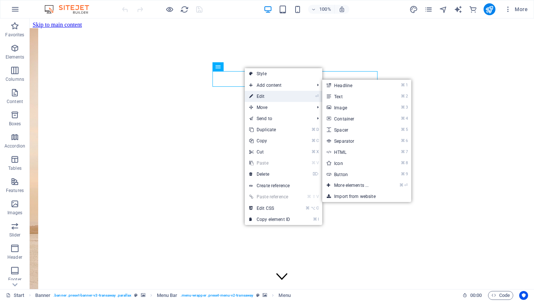
select select
select select "primary"
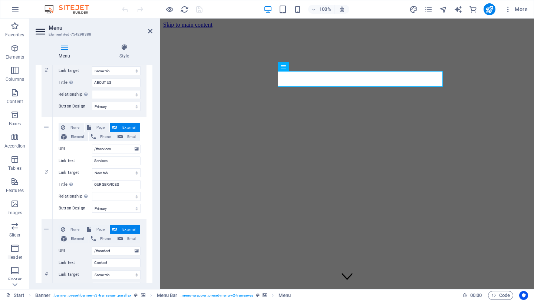
scroll to position [175, 0]
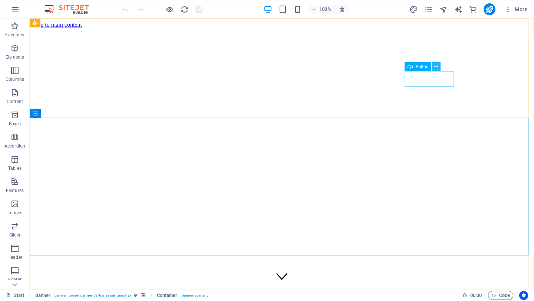
click at [435, 68] on icon at bounding box center [436, 67] width 4 height 8
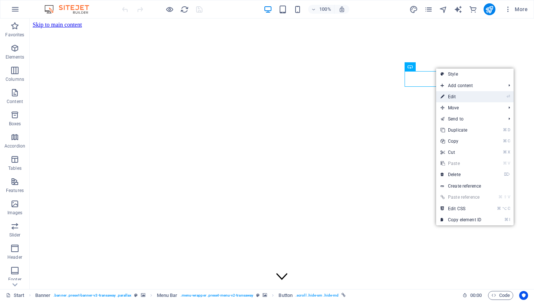
click at [465, 95] on link "⏎ Edit" at bounding box center [461, 96] width 50 height 11
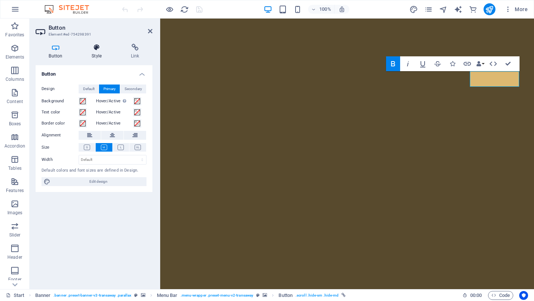
click at [96, 48] on icon at bounding box center [97, 47] width 36 height 7
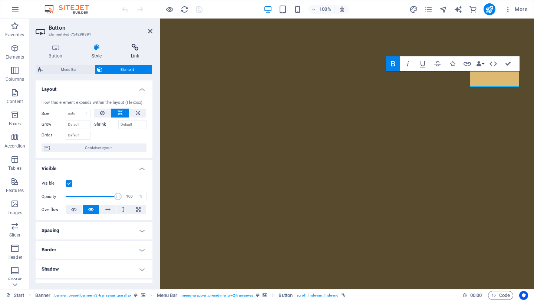
click at [135, 50] on icon at bounding box center [135, 47] width 35 height 7
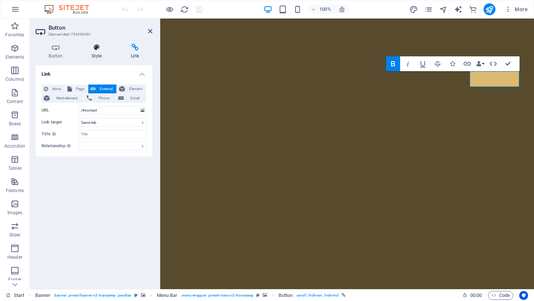
click at [96, 55] on h4 "Style" at bounding box center [98, 52] width 39 height 16
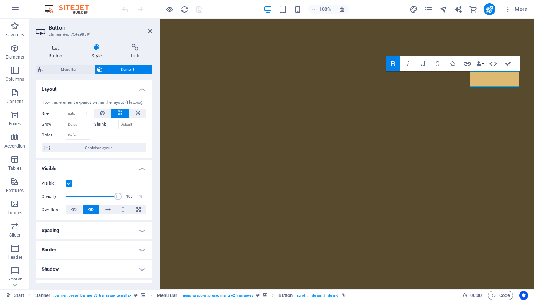
click at [57, 50] on icon at bounding box center [56, 47] width 40 height 7
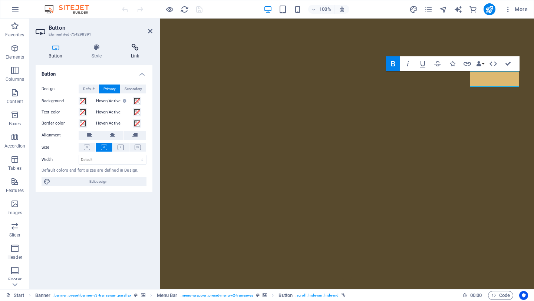
click at [138, 46] on icon at bounding box center [135, 47] width 35 height 7
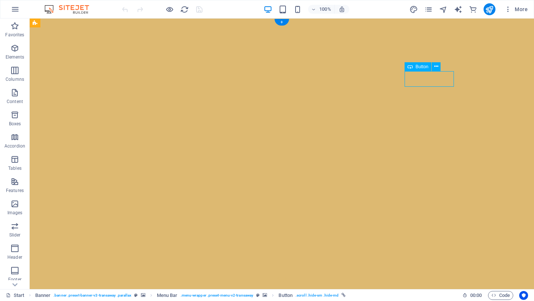
select select
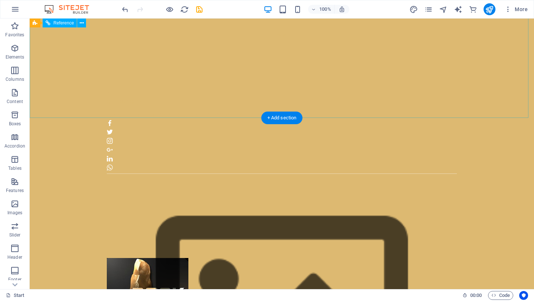
scroll to position [215, 0]
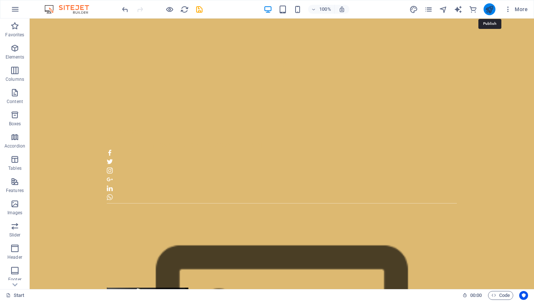
click at [492, 8] on icon "publish" at bounding box center [489, 9] width 9 height 9
click at [487, 9] on icon "publish" at bounding box center [489, 9] width 9 height 9
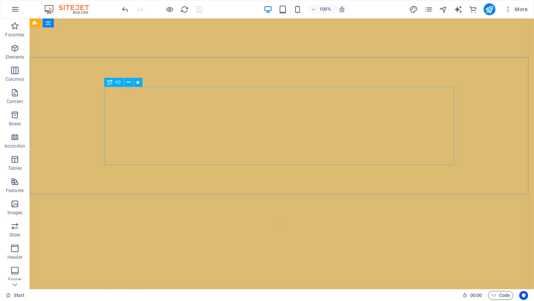
scroll to position [0, 0]
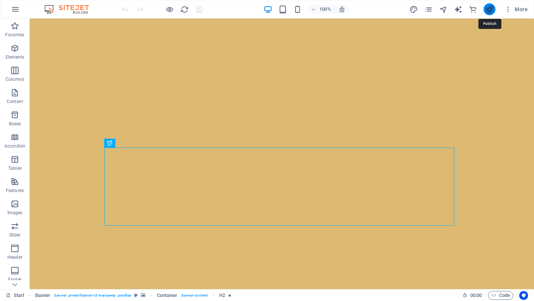
click at [487, 9] on icon "publish" at bounding box center [489, 9] width 9 height 9
